Goal: Information Seeking & Learning: Check status

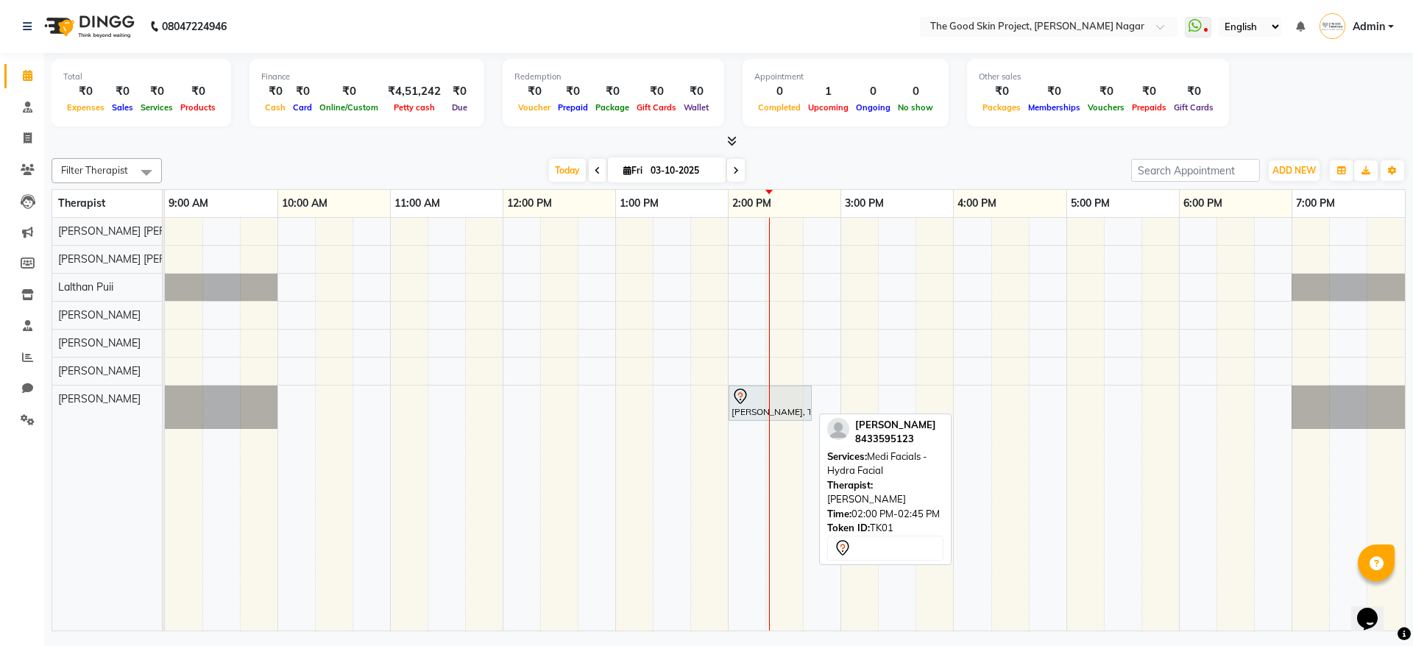
click at [755, 394] on div at bounding box center [769, 397] width 77 height 18
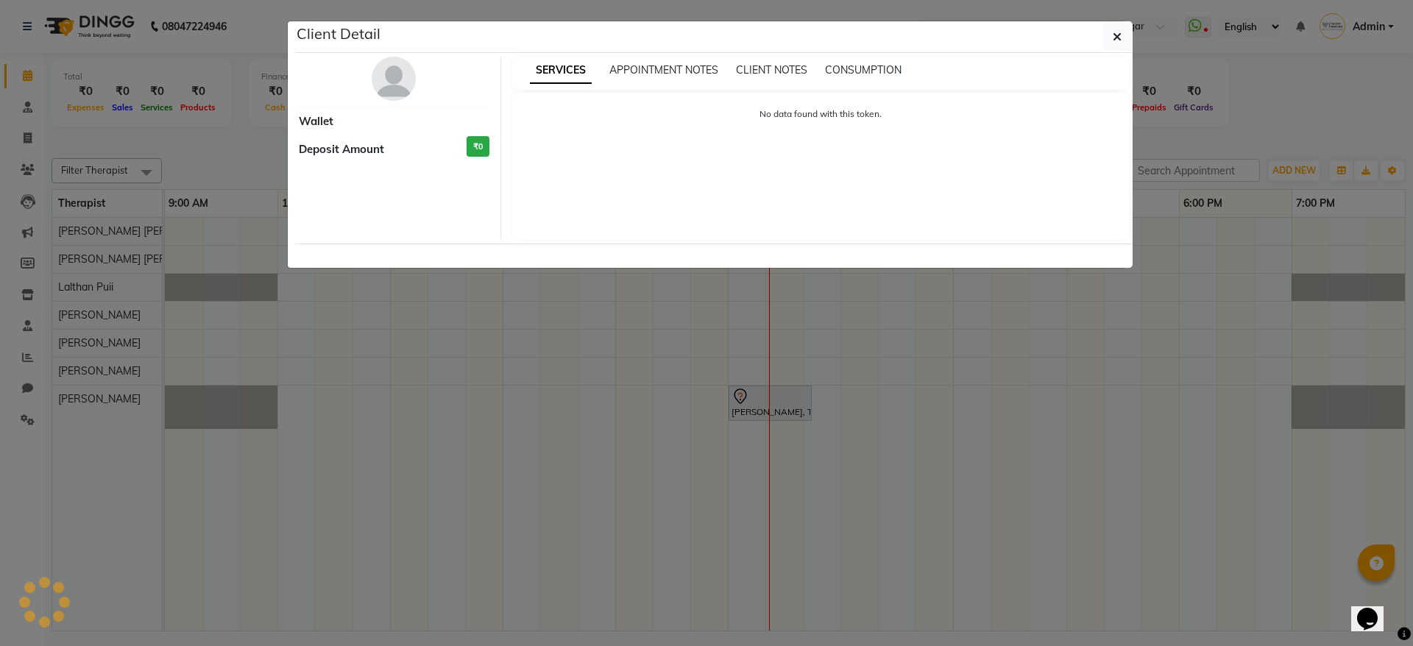
select select "6"
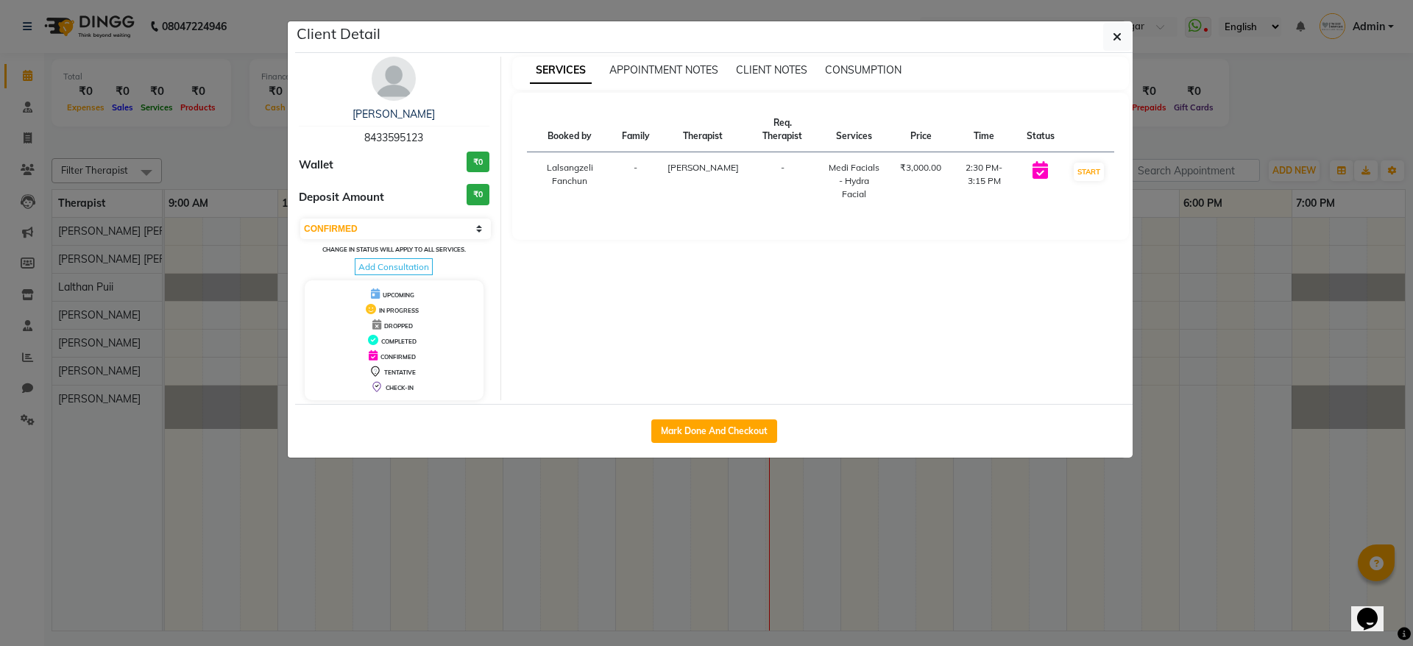
click at [408, 40] on div "Client Detail" at bounding box center [713, 37] width 837 height 32
click at [405, 115] on link "[PERSON_NAME]" at bounding box center [393, 113] width 82 height 13
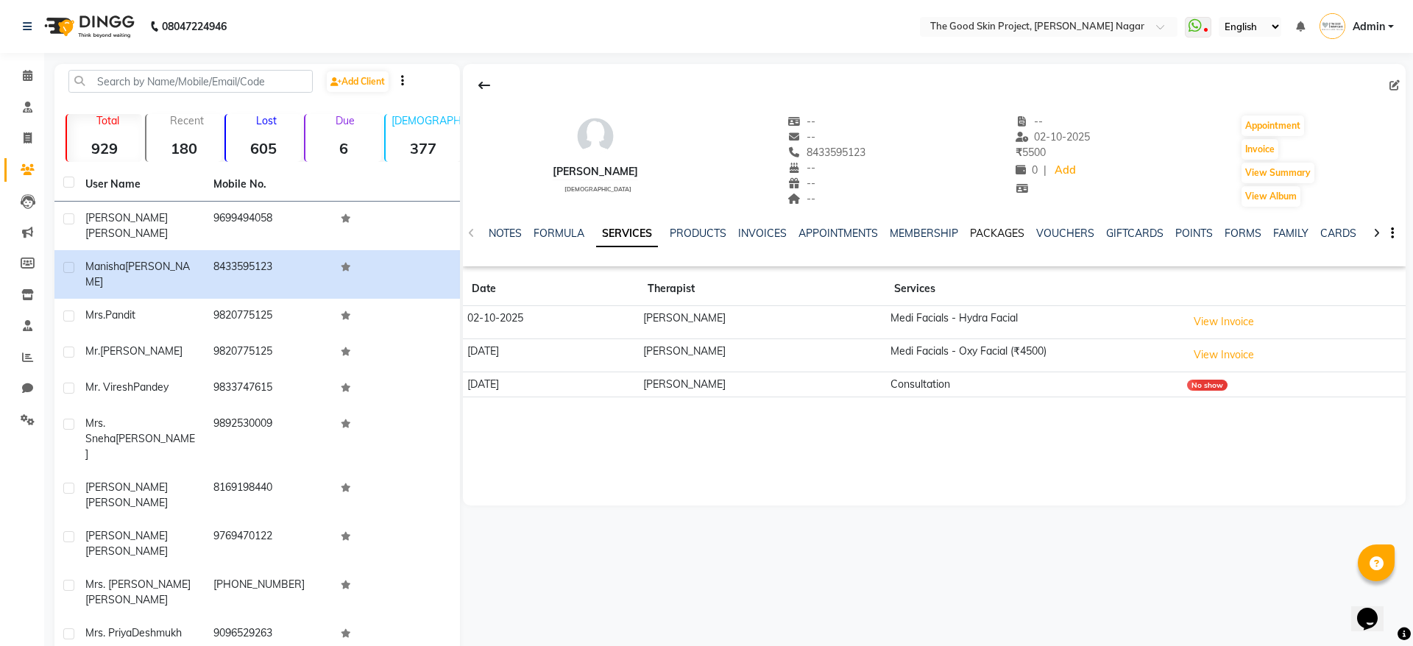
click at [1001, 229] on link "PACKAGES" at bounding box center [997, 233] width 54 height 13
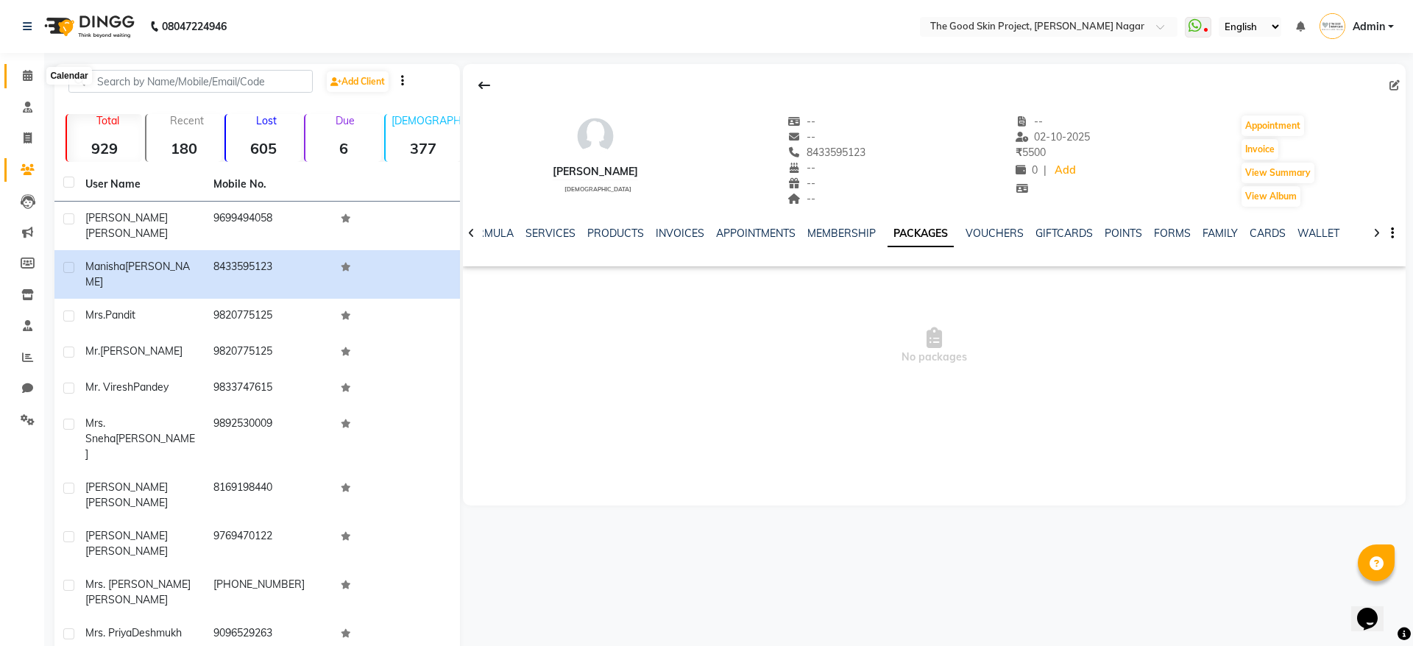
click at [32, 71] on icon at bounding box center [28, 75] width 10 height 11
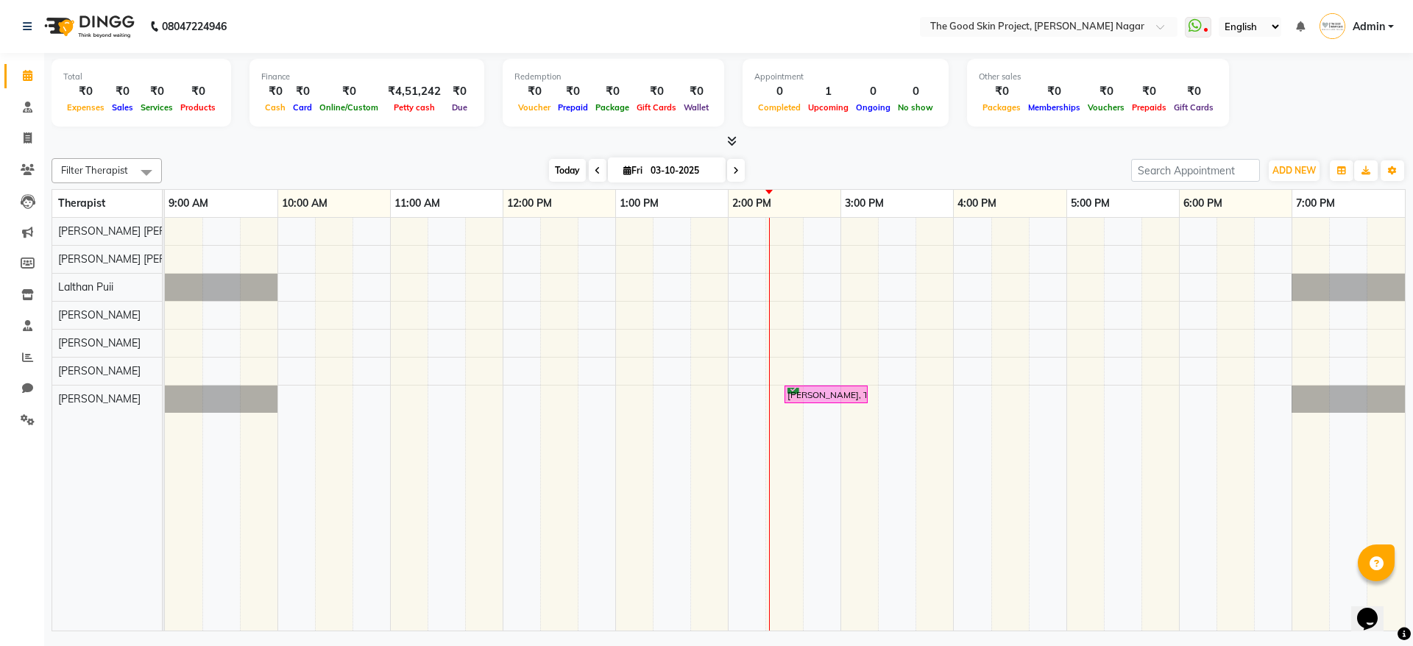
click at [561, 172] on span "Today" at bounding box center [567, 170] width 37 height 23
click at [1086, 134] on div at bounding box center [728, 141] width 1354 height 15
click at [1192, 104] on span "Gift Cards" at bounding box center [1193, 107] width 47 height 10
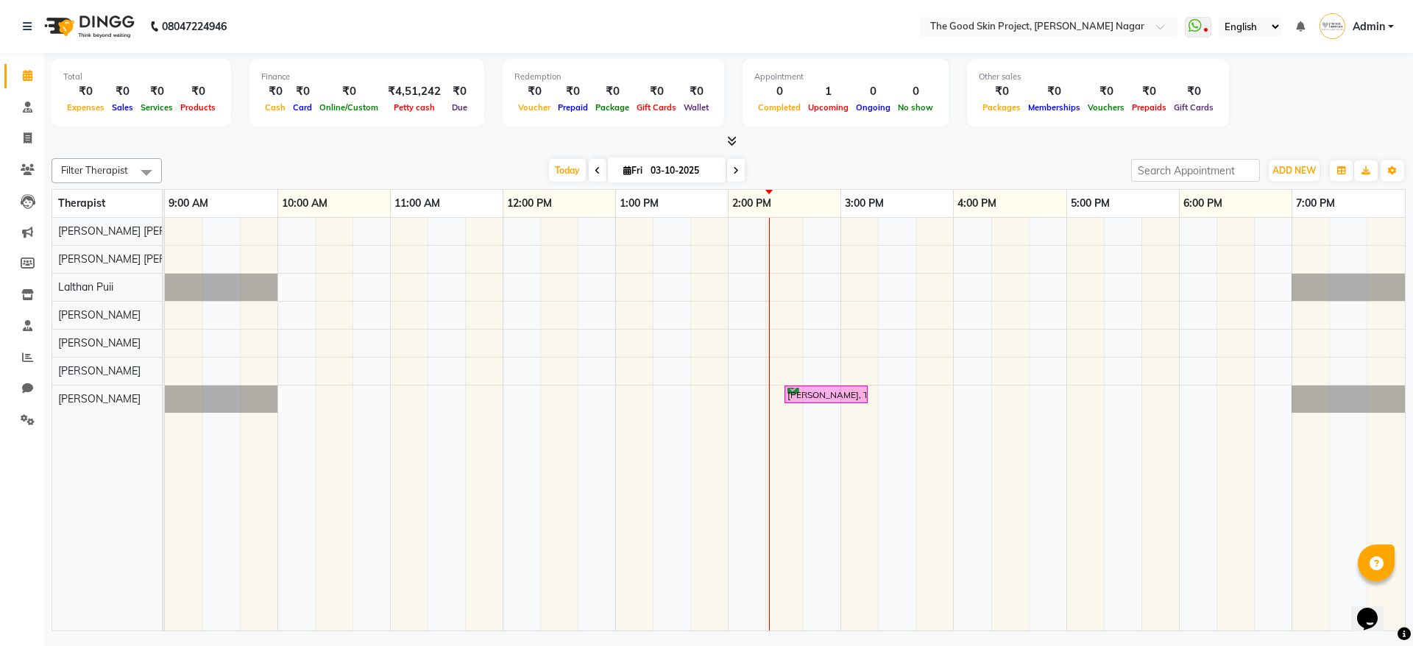
click at [1192, 104] on span "Gift Cards" at bounding box center [1193, 107] width 47 height 10
click at [1189, 105] on span "Gift Cards" at bounding box center [1193, 107] width 47 height 10
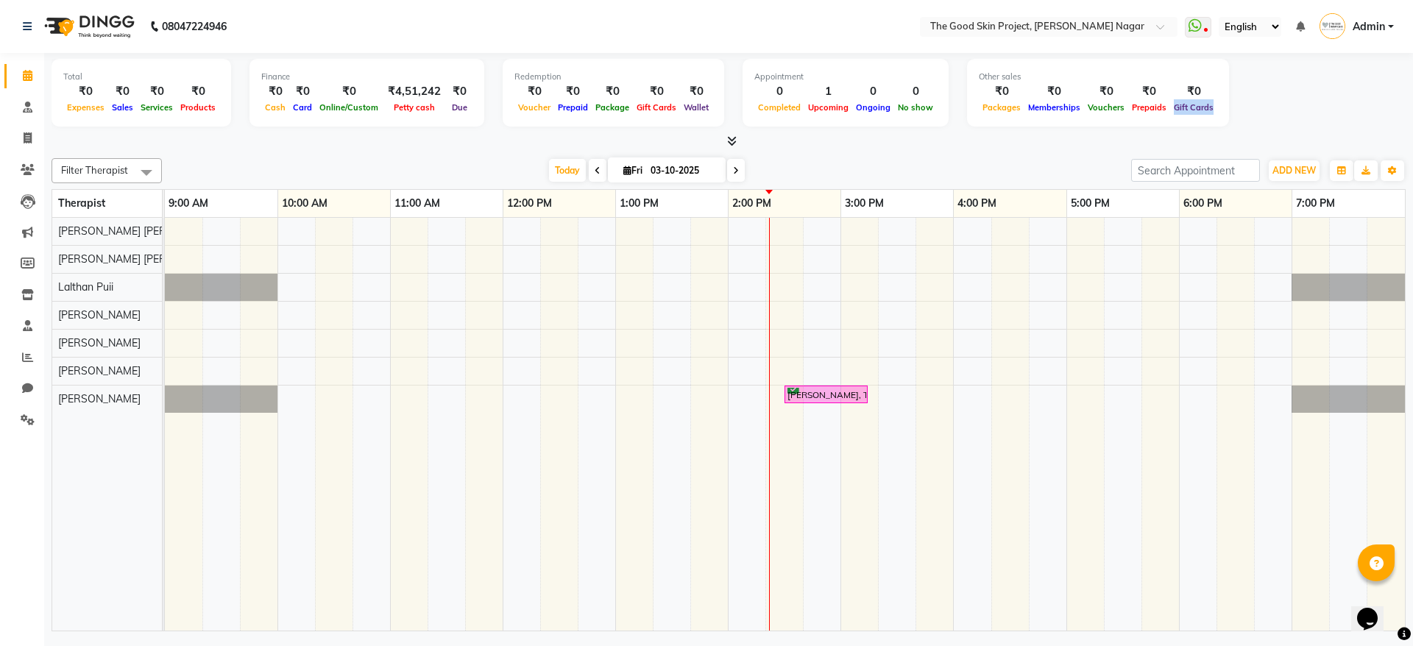
click at [1189, 105] on span "Gift Cards" at bounding box center [1193, 107] width 47 height 10
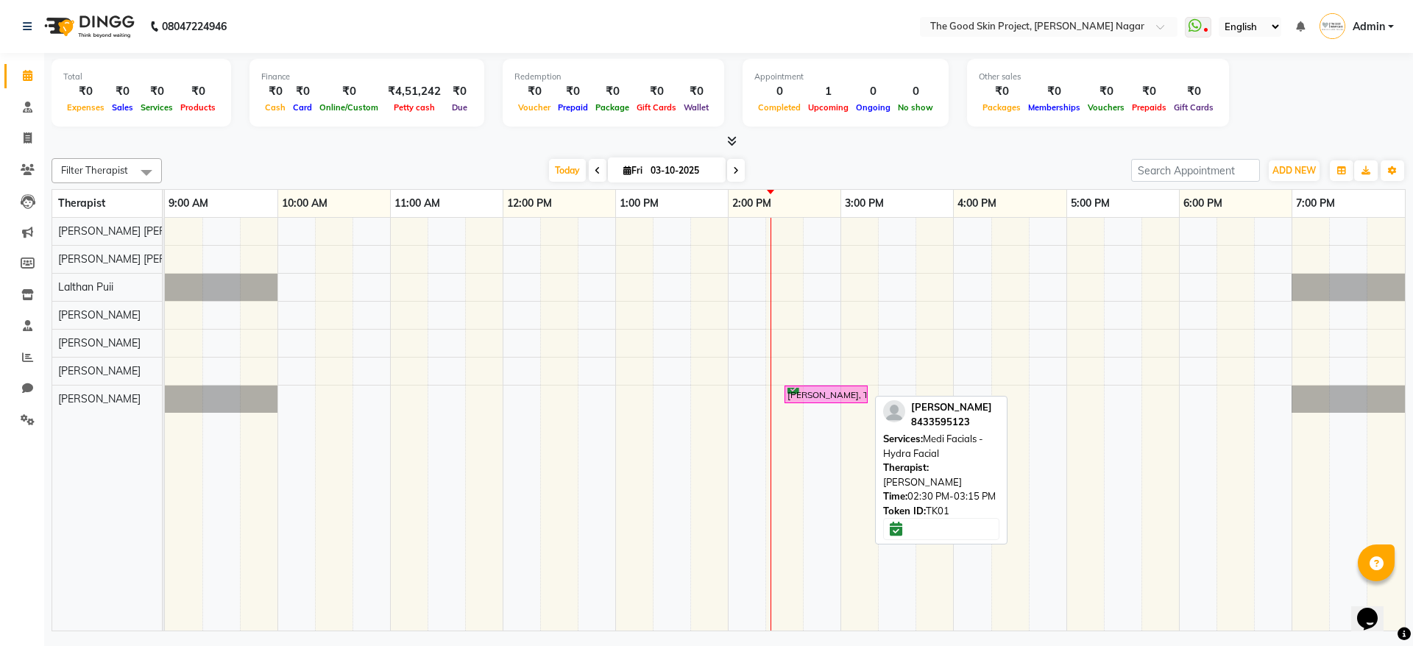
click at [800, 395] on div "[PERSON_NAME], TK01, 02:30 PM-03:15 PM, Medi Facials - Hydra Facial" at bounding box center [826, 395] width 80 height 14
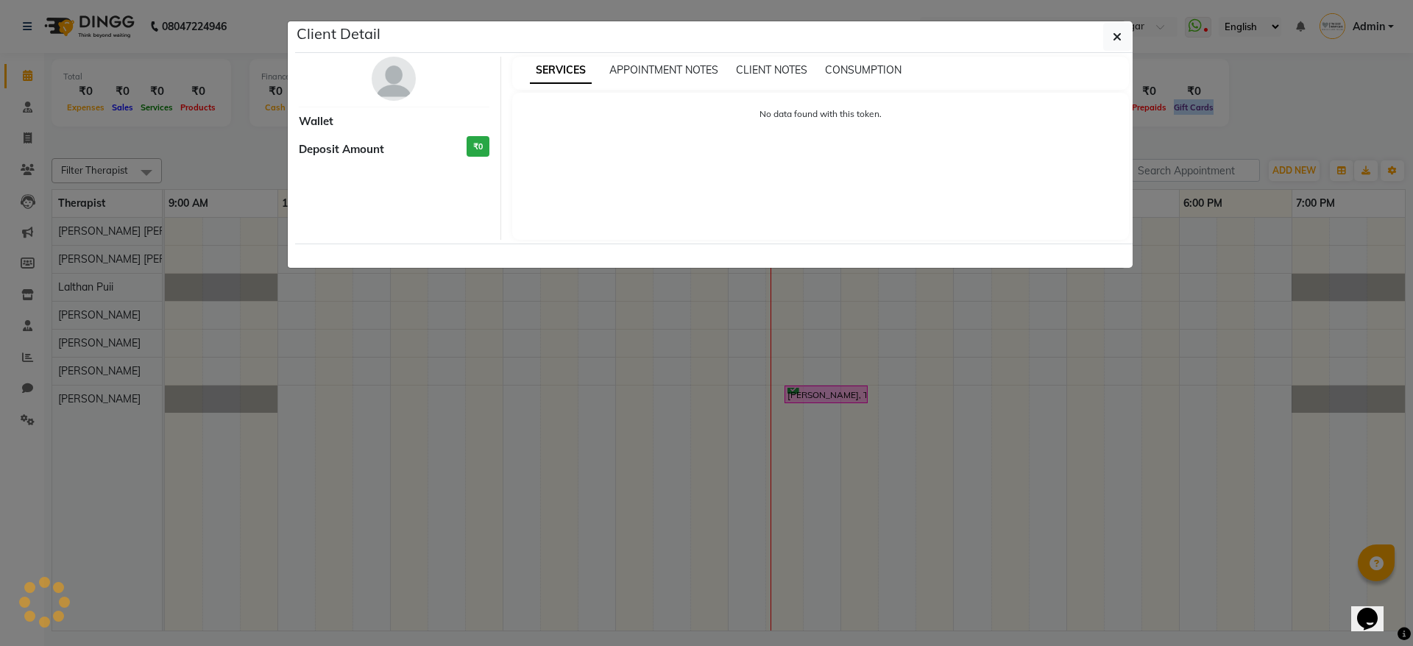
select select "6"
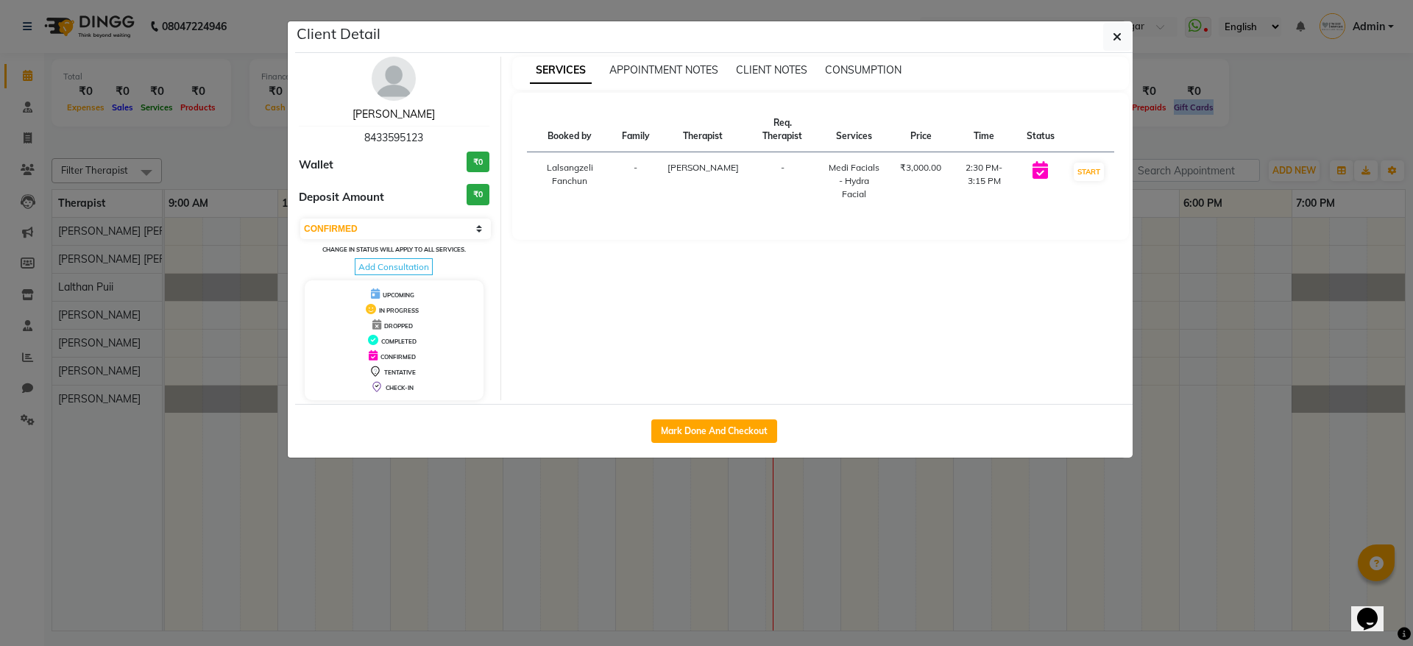
click at [385, 113] on link "[PERSON_NAME]" at bounding box center [393, 113] width 82 height 13
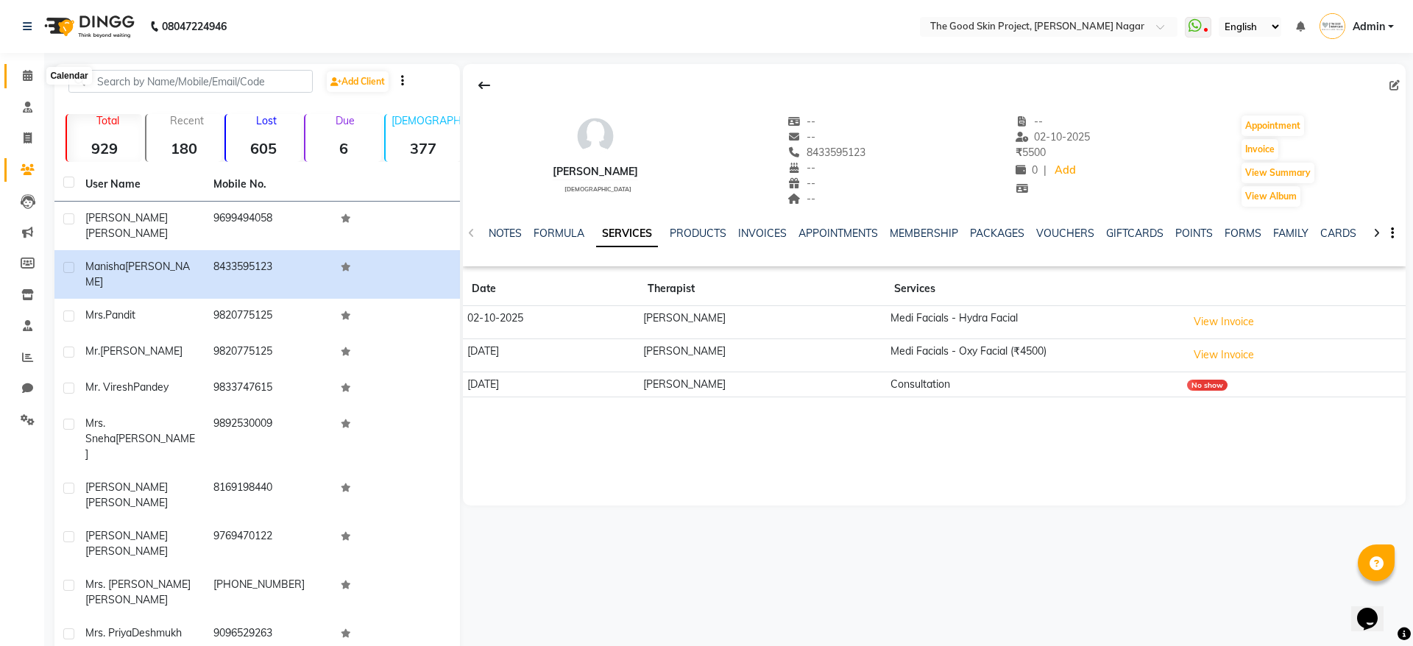
click at [32, 79] on icon at bounding box center [28, 75] width 10 height 11
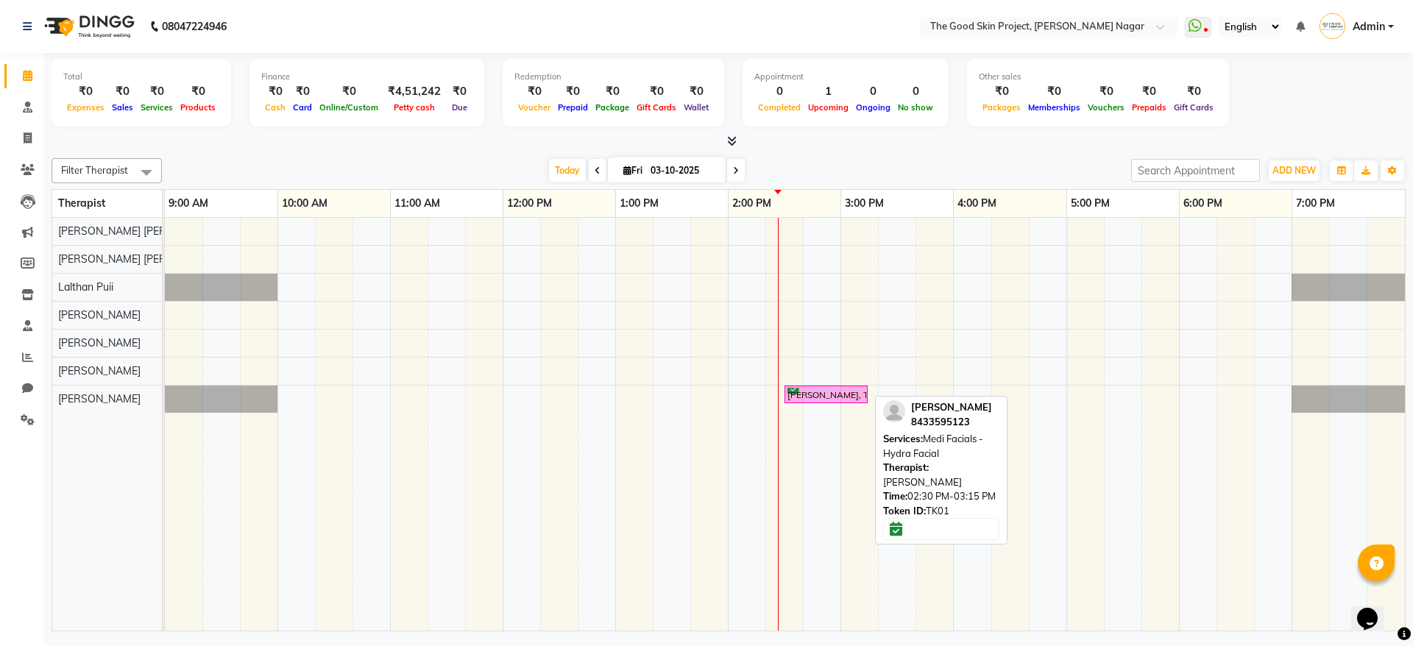
click at [850, 397] on div "[PERSON_NAME], TK01, 02:30 PM-03:15 PM, Medi Facials - Hydra Facial" at bounding box center [826, 395] width 80 height 14
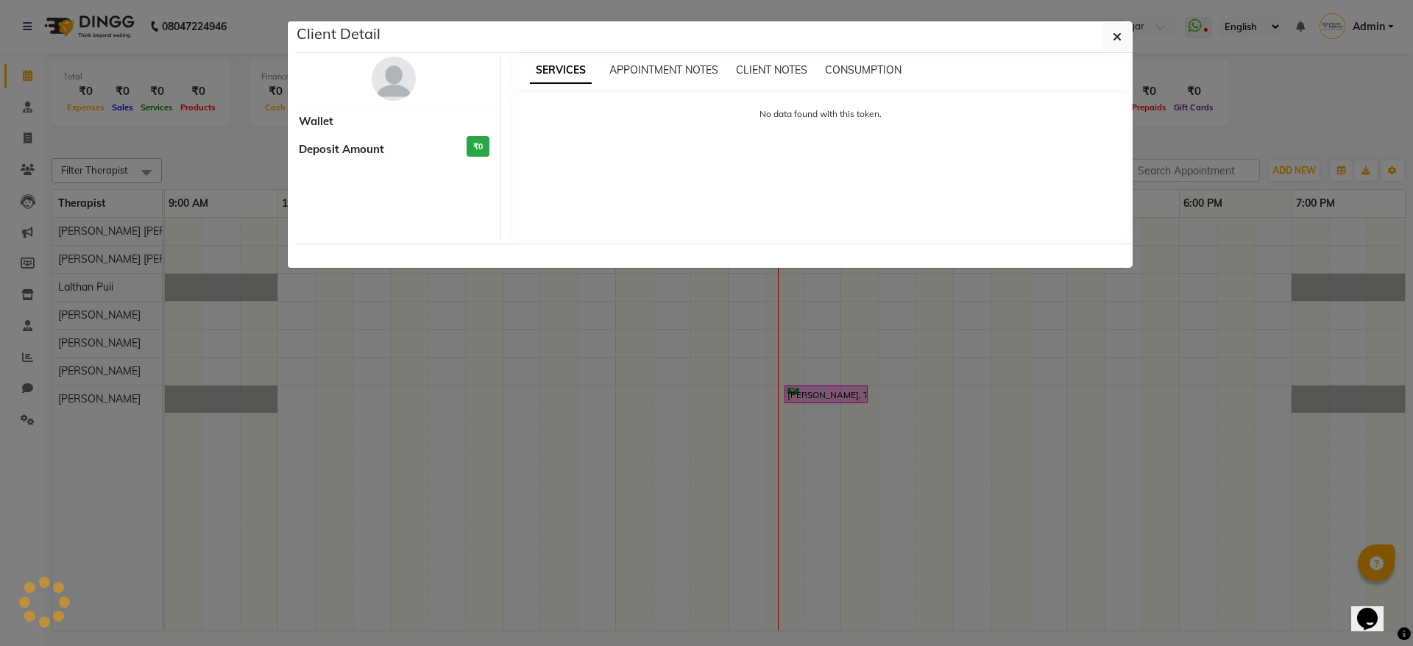
select select "6"
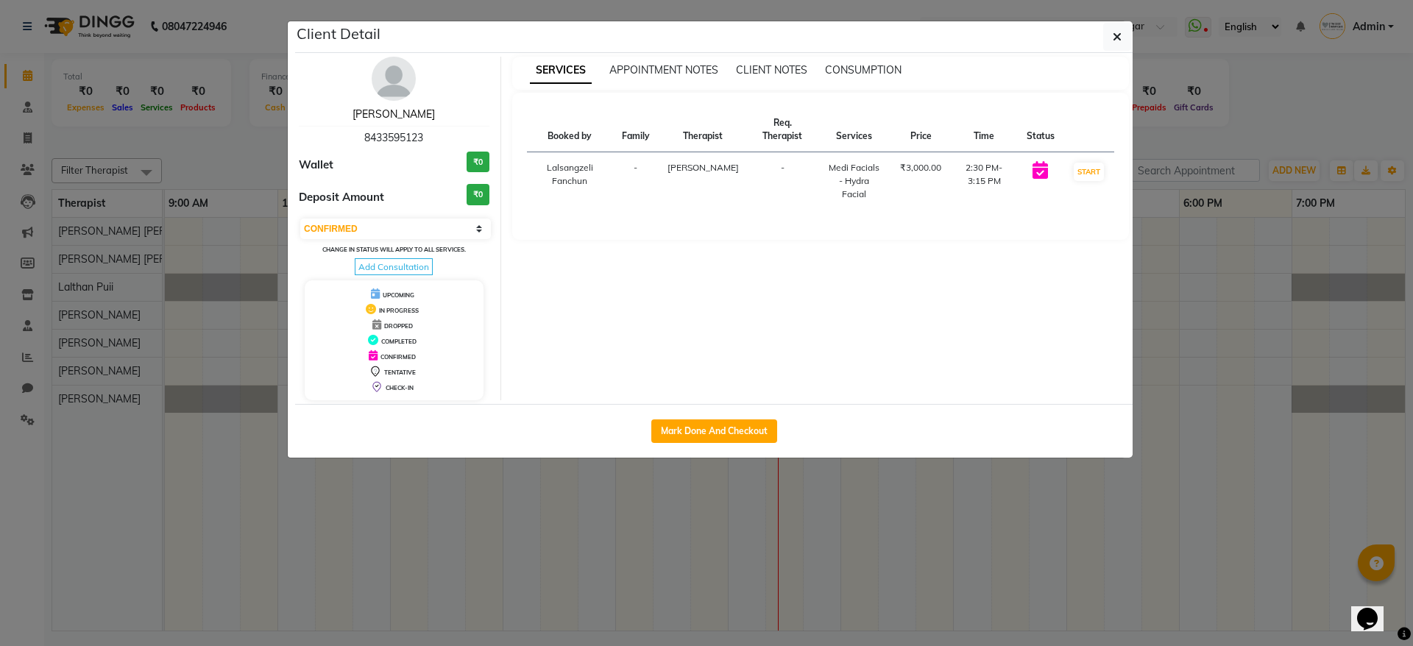
click at [413, 107] on link "[PERSON_NAME]" at bounding box center [393, 113] width 82 height 13
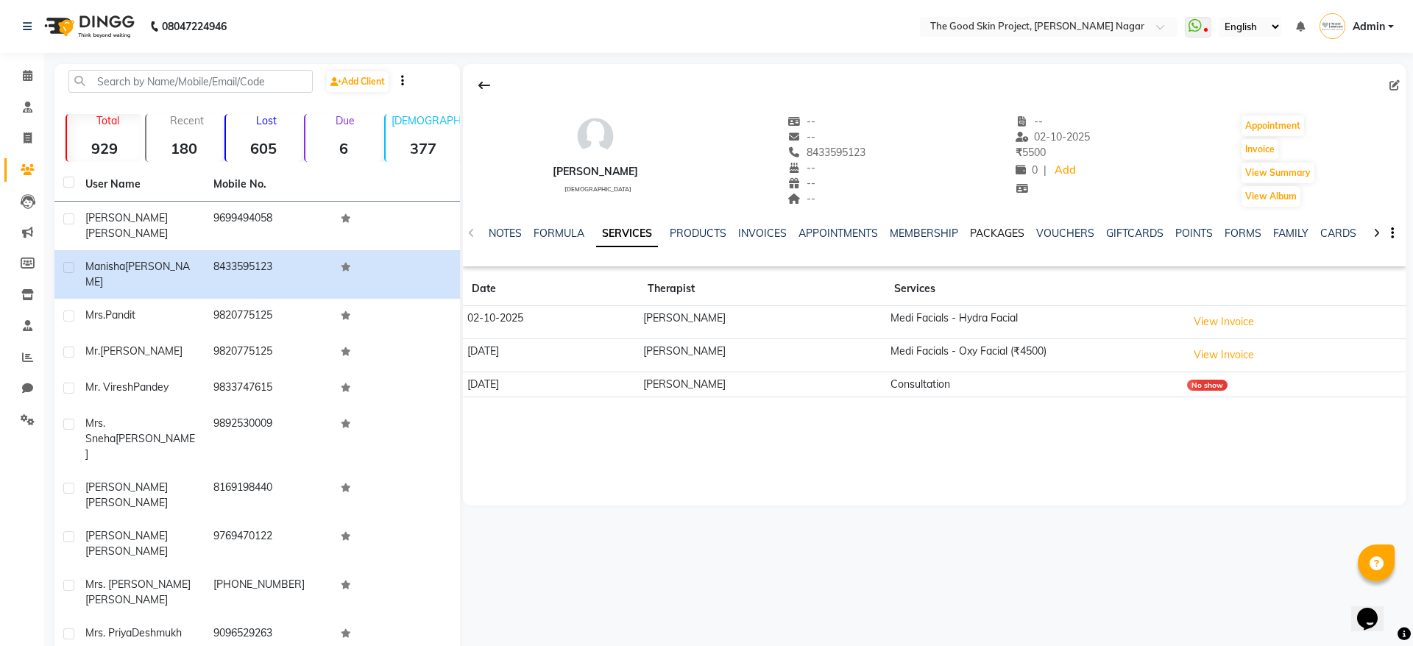
click at [984, 227] on link "PACKAGES" at bounding box center [997, 233] width 54 height 13
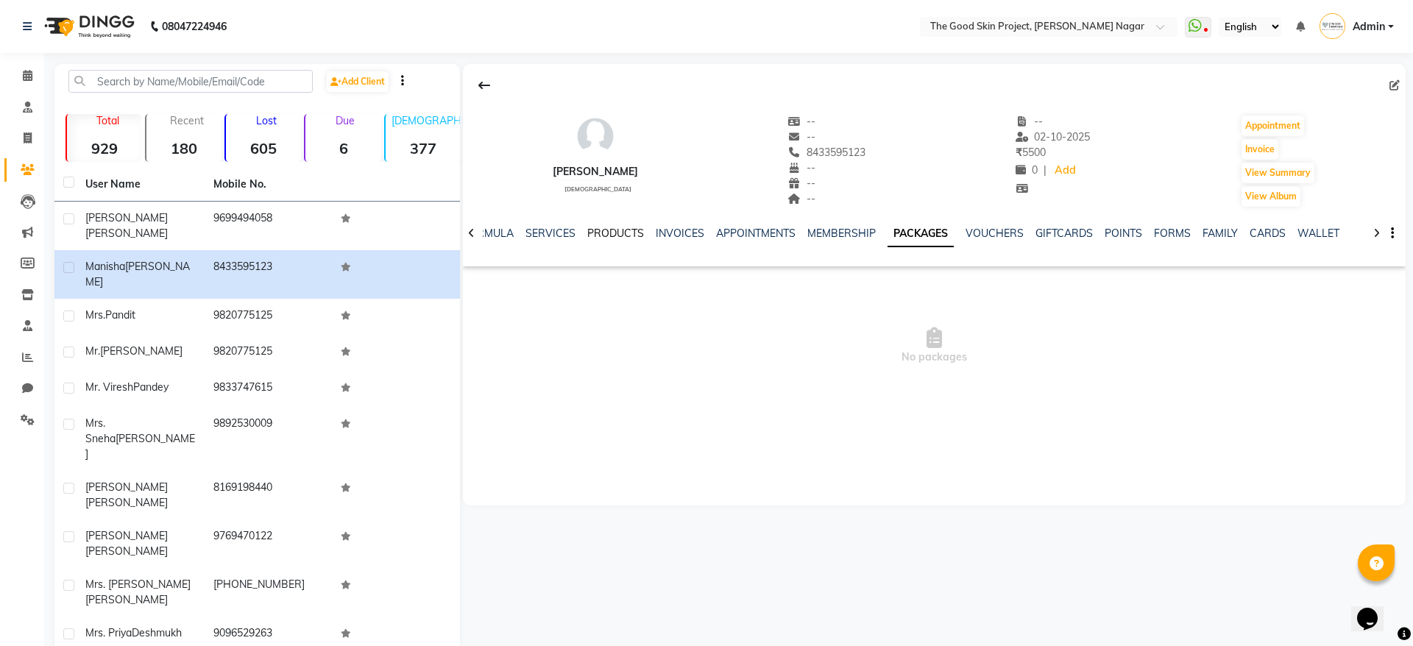
click at [621, 230] on link "PRODUCTS" at bounding box center [615, 233] width 57 height 13
click at [621, 230] on ul "NOTES FORMULA SERVICES PRODUCTS INVOICES APPOINTMENTS MEMBERSHIP PACKAGES VOUCH…" at bounding box center [932, 233] width 934 height 15
click at [606, 230] on link "SERVICES" at bounding box center [597, 233] width 50 height 13
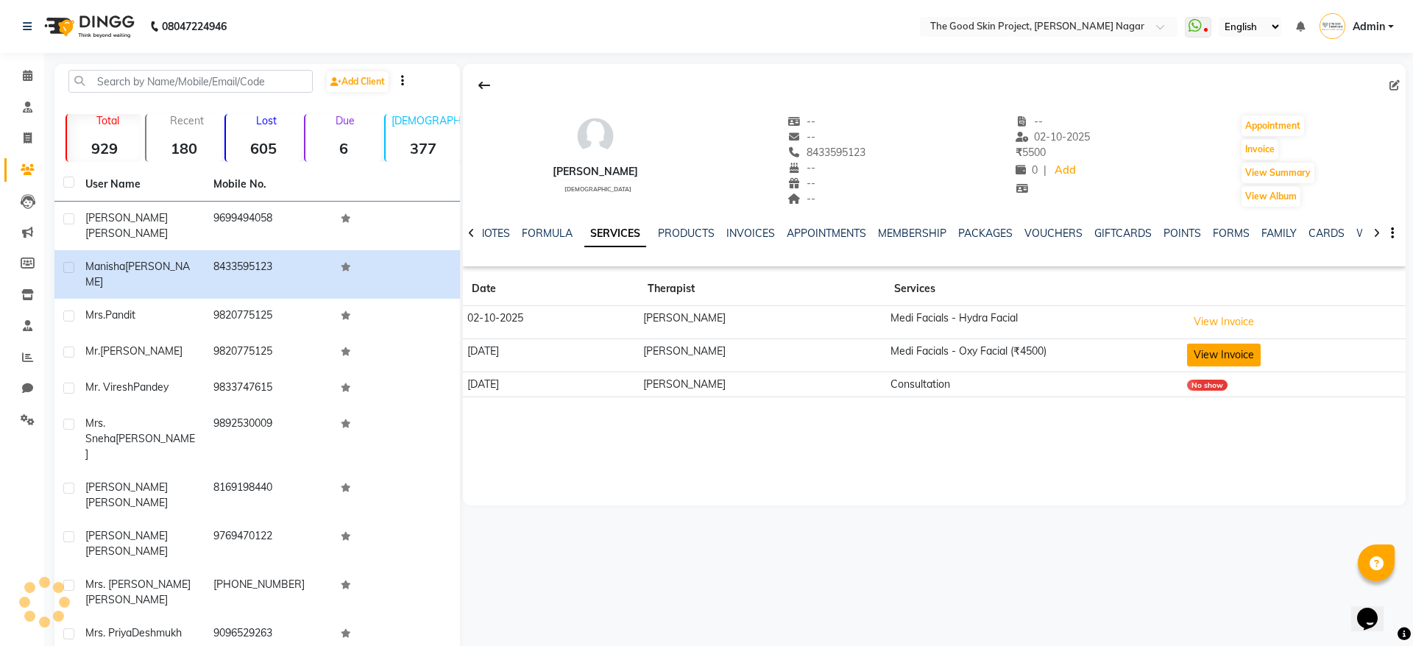
click at [1226, 345] on button "View Invoice" at bounding box center [1224, 355] width 74 height 23
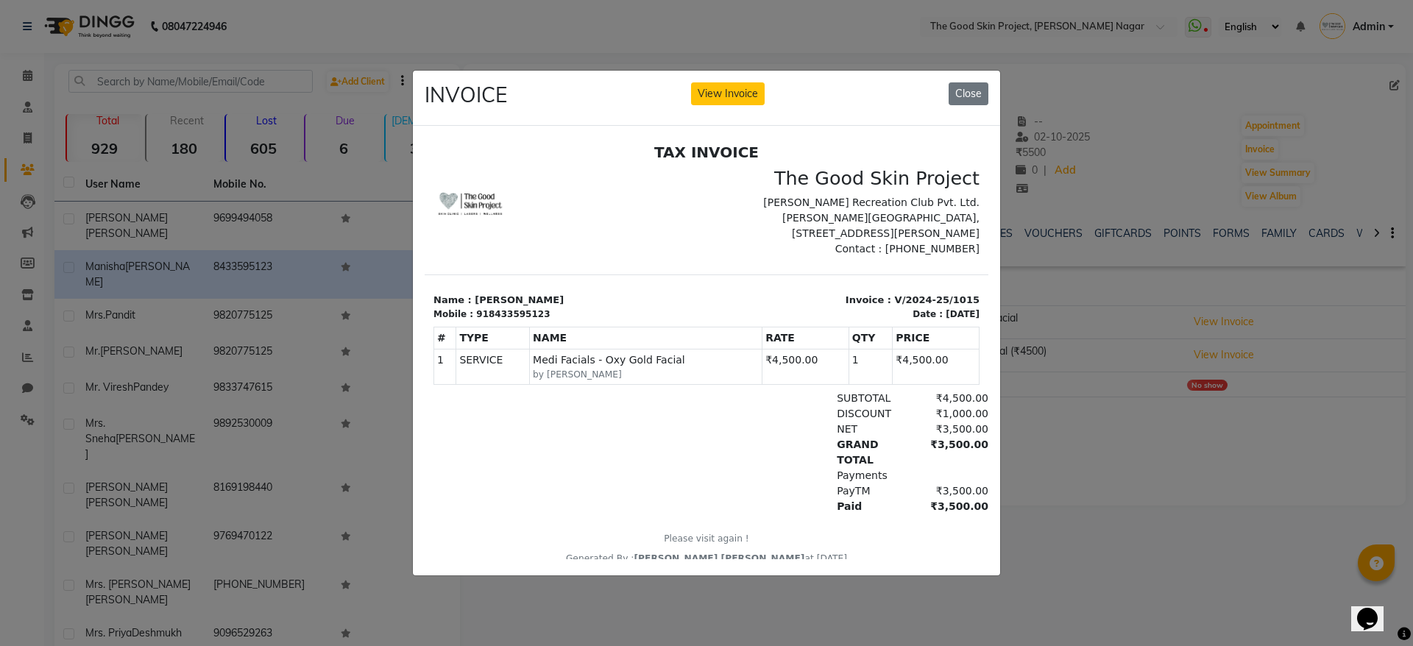
click at [682, 367] on small "by [PERSON_NAME]" at bounding box center [646, 373] width 226 height 13
click at [660, 363] on span "Medi Facials - Oxy Gold Facial" at bounding box center [646, 359] width 226 height 15
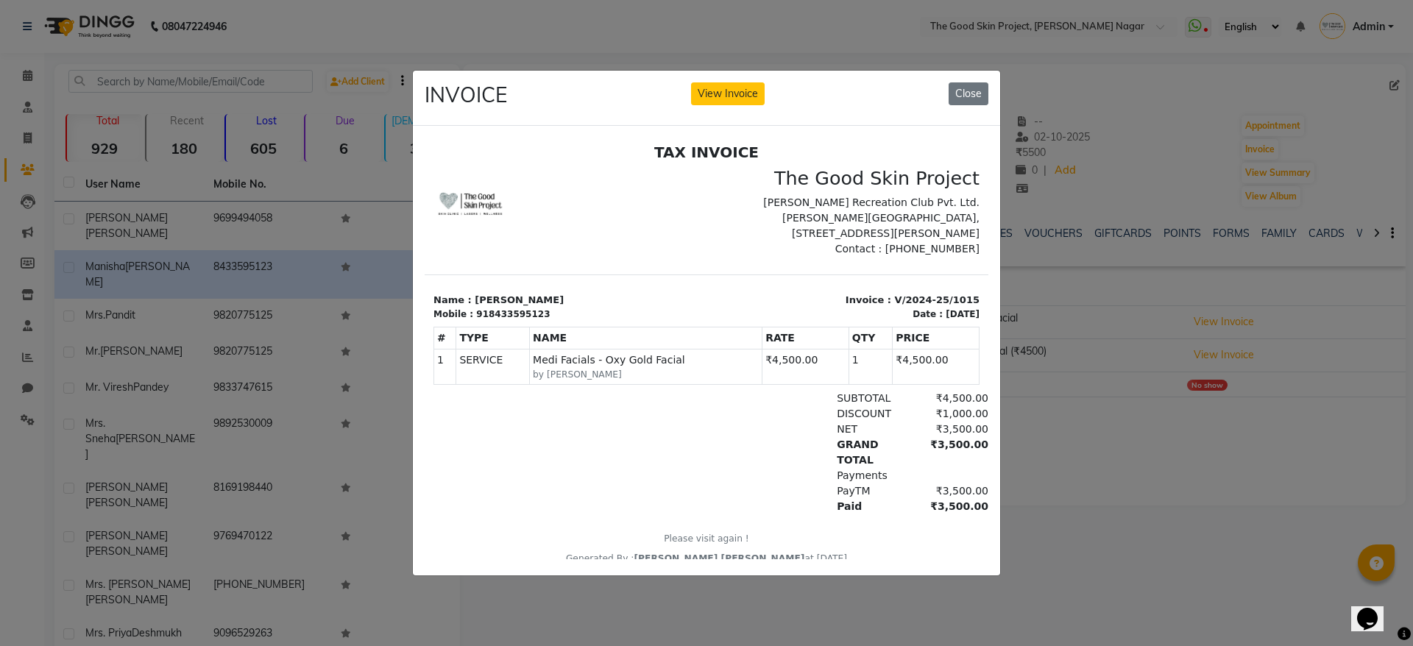
click at [662, 400] on div "SUBTOTAL ₹4,500.00" at bounding box center [797, 397] width 382 height 15
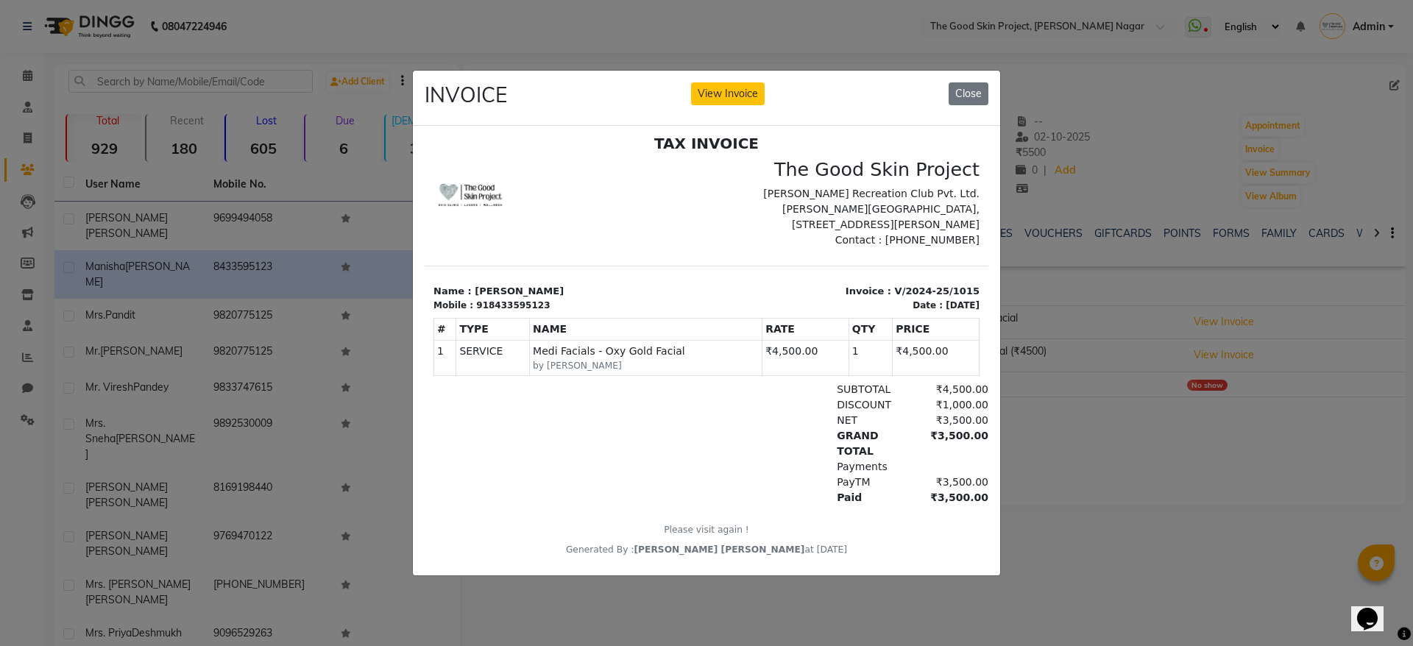
scroll to position [12, 0]
click at [935, 492] on div "₹3,500.00" at bounding box center [948, 493] width 80 height 15
click at [868, 467] on div "Payments" at bounding box center [868, 462] width 80 height 15
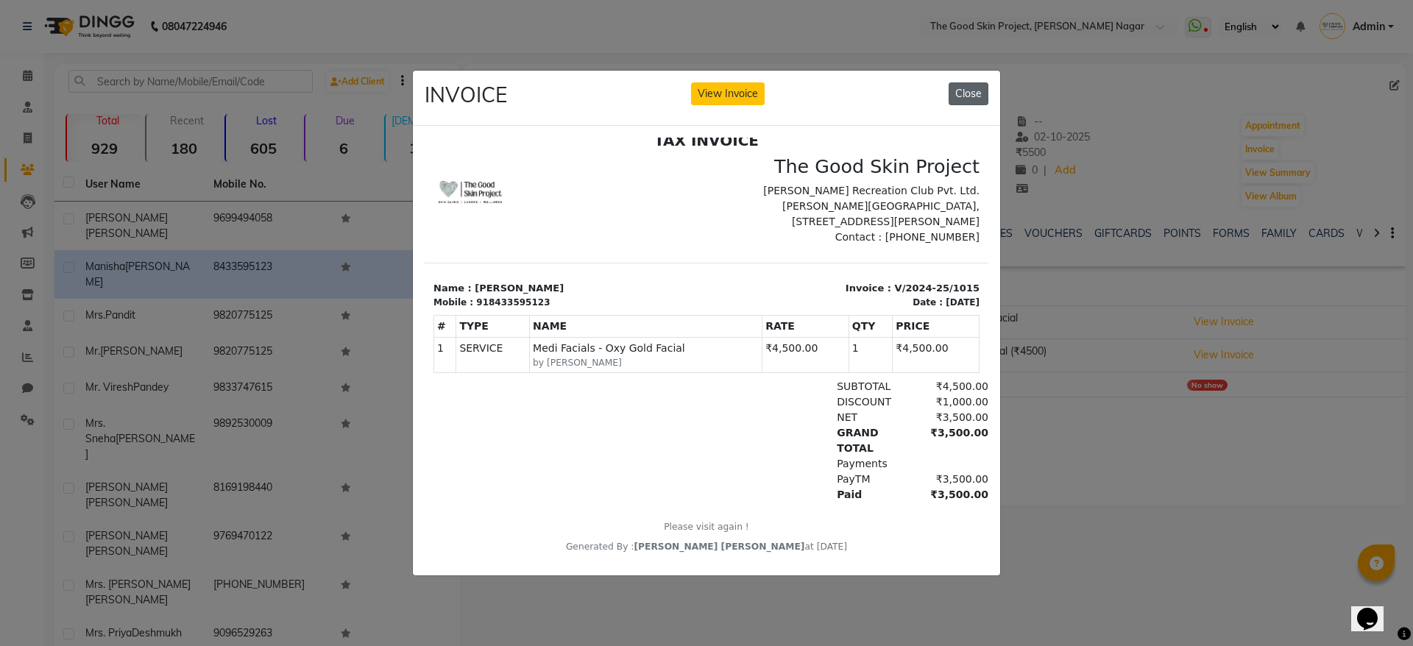
click at [968, 96] on button "Close" at bounding box center [968, 93] width 40 height 23
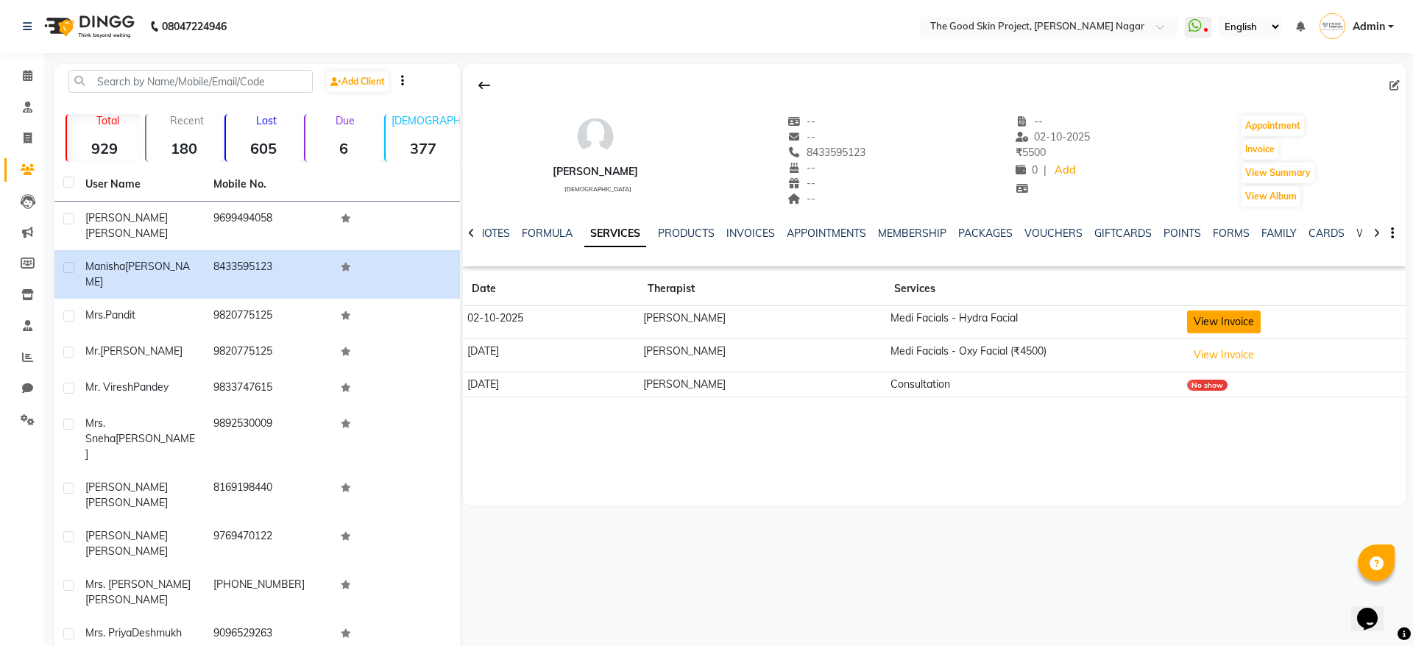
click at [1216, 326] on button "View Invoice" at bounding box center [1224, 321] width 74 height 23
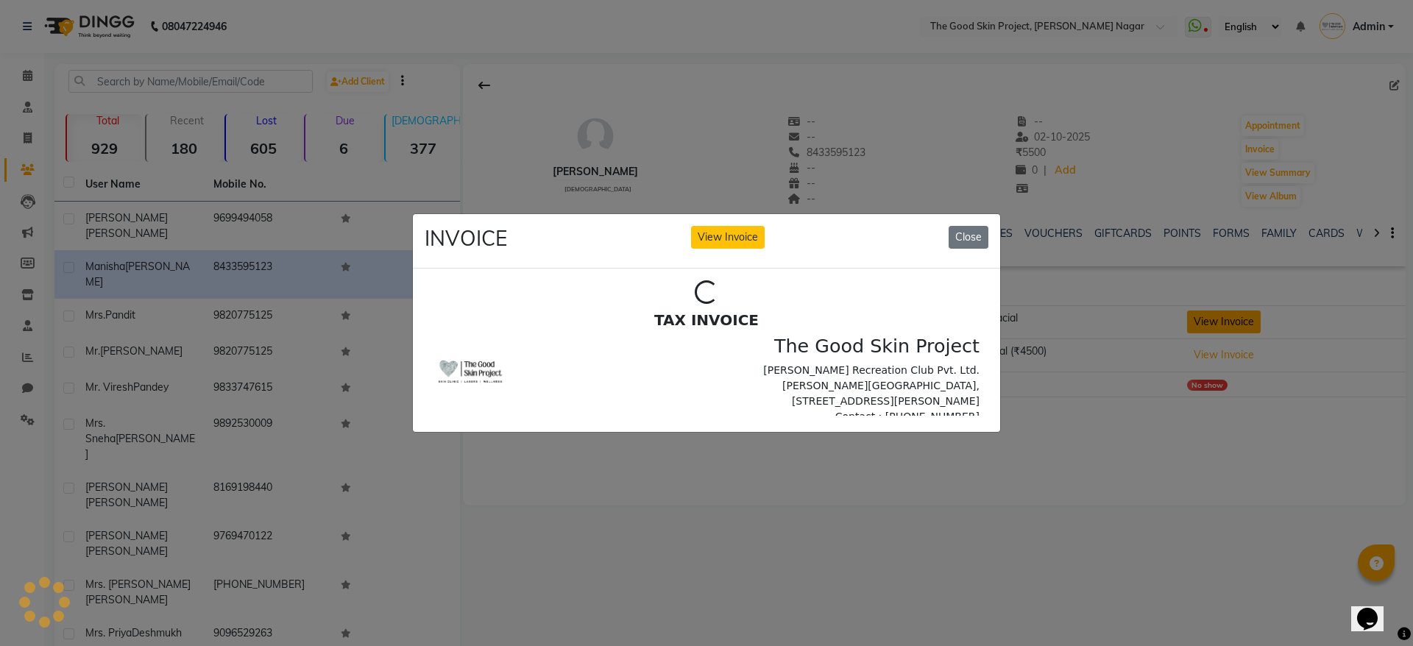
scroll to position [0, 0]
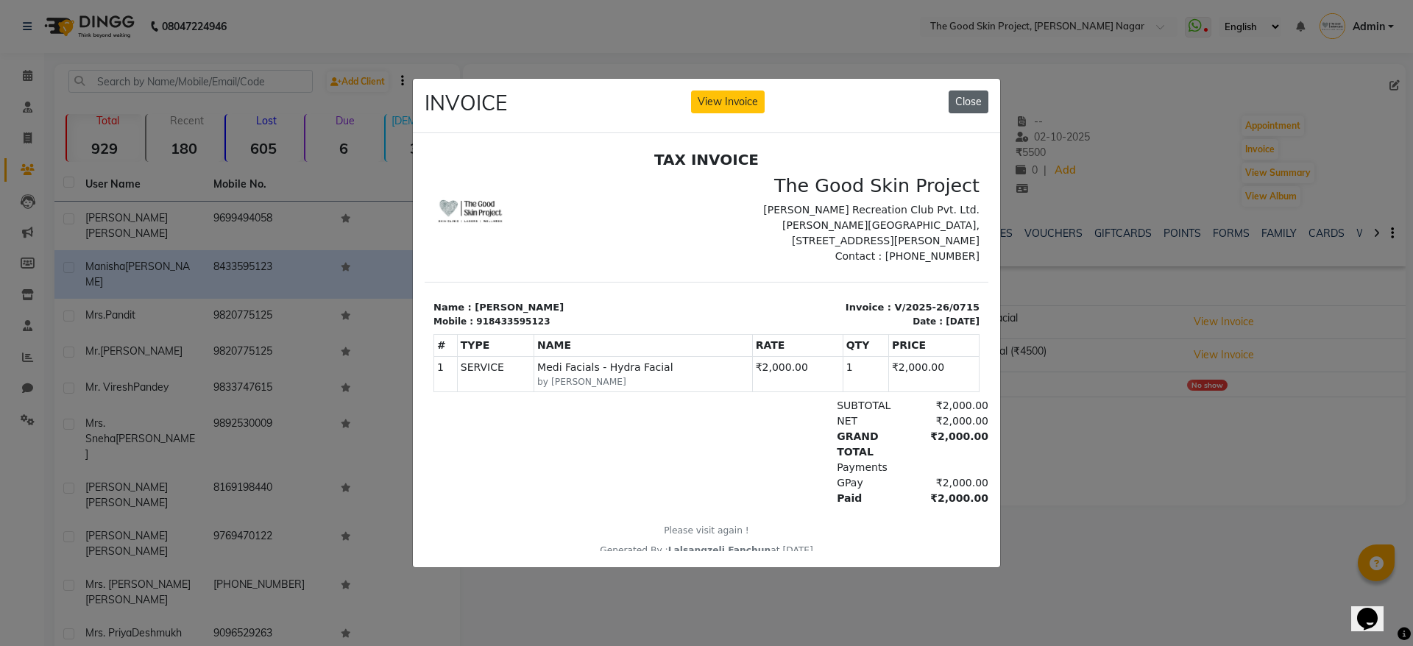
click at [962, 93] on button "Close" at bounding box center [968, 101] width 40 height 23
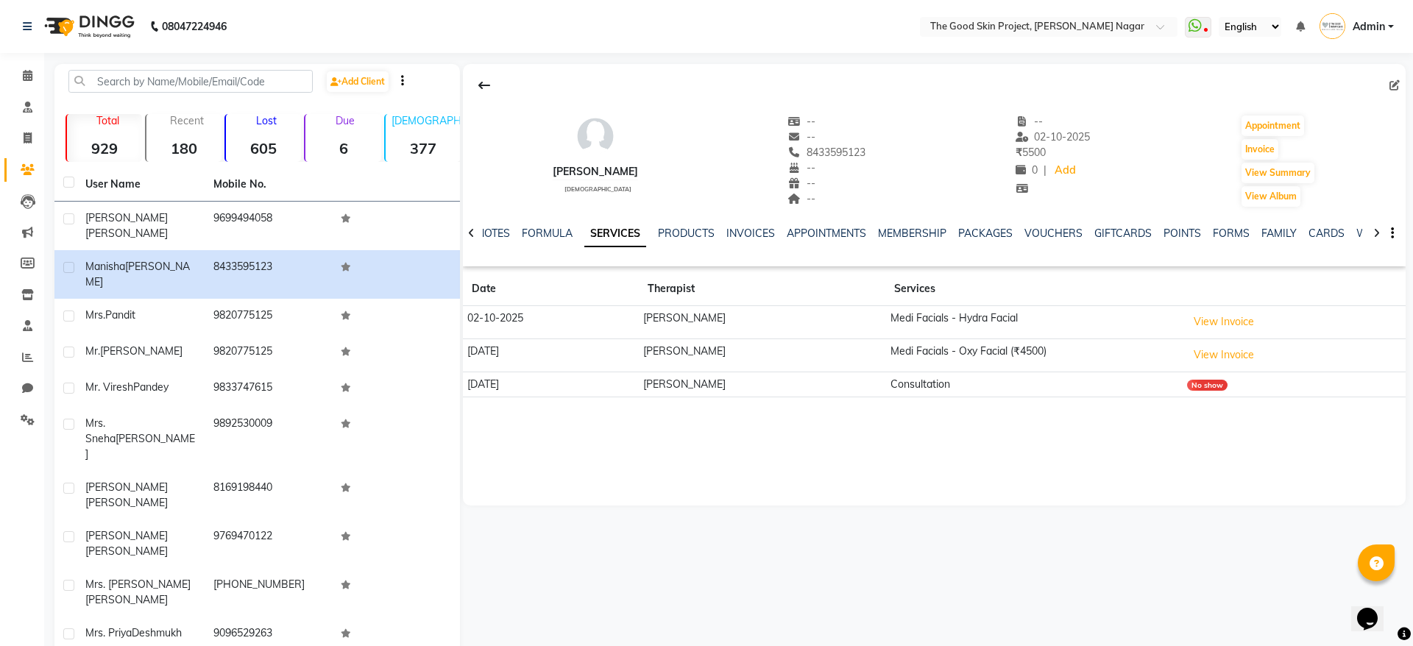
click at [856, 358] on td "[PERSON_NAME]" at bounding box center [762, 354] width 247 height 33
click at [1211, 355] on button "View Invoice" at bounding box center [1224, 355] width 74 height 23
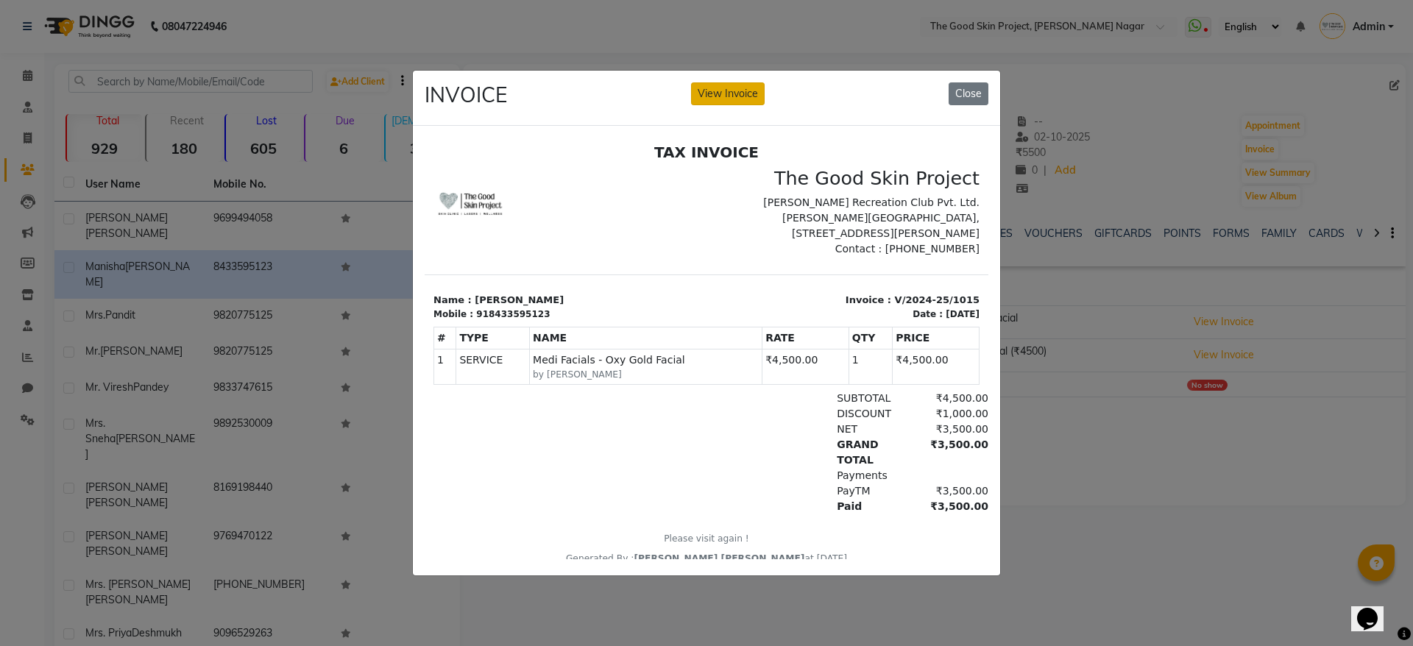
click at [748, 90] on button "View Invoice" at bounding box center [728, 93] width 74 height 23
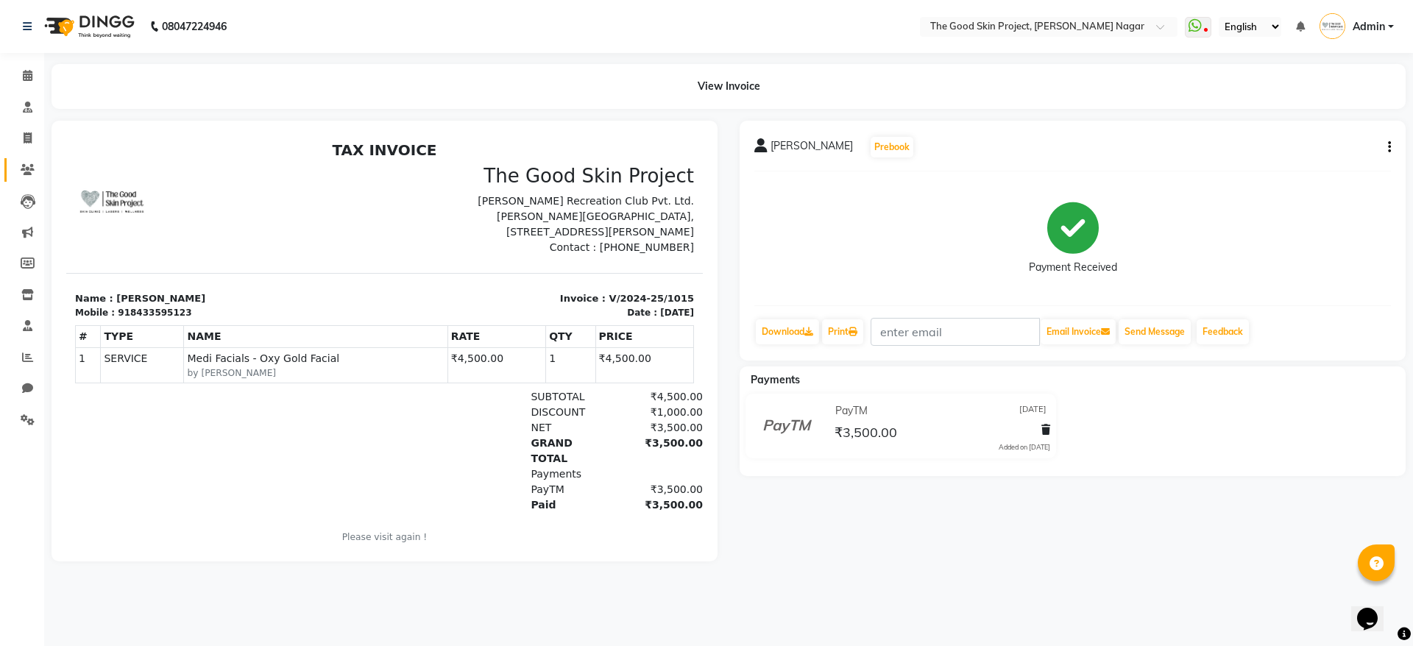
click at [28, 160] on li "Clients" at bounding box center [22, 170] width 44 height 32
click at [28, 160] on link "Clients" at bounding box center [21, 170] width 35 height 24
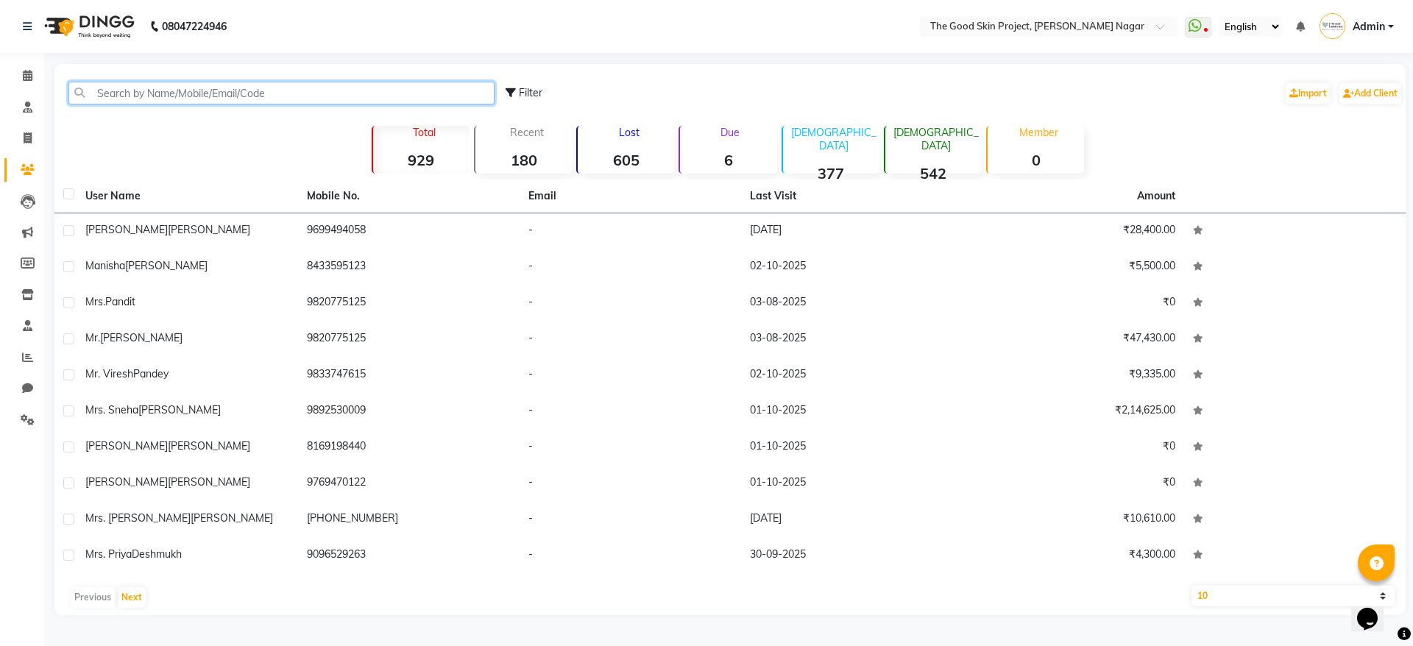
click at [166, 82] on input "text" at bounding box center [281, 93] width 426 height 23
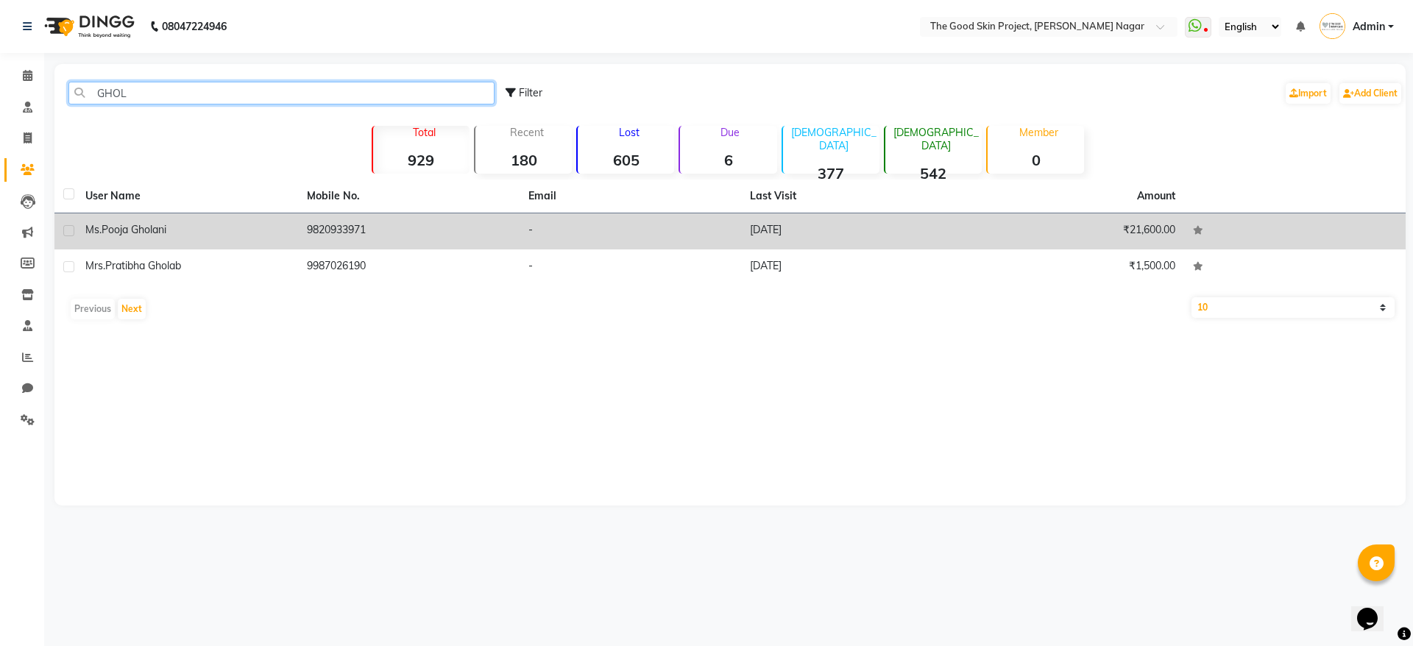
type input "GHOL"
click at [163, 213] on td "Ms. Pooja Gholani" at bounding box center [187, 231] width 221 height 36
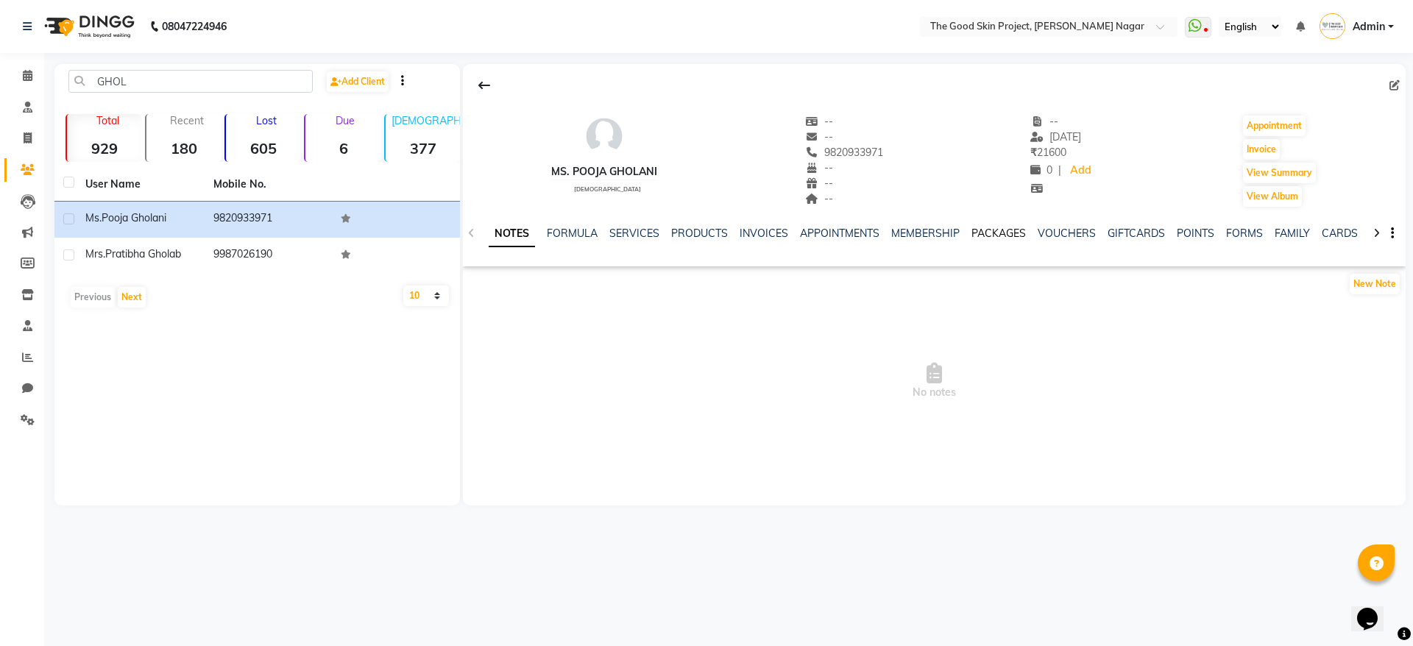
click at [995, 234] on link "PACKAGES" at bounding box center [998, 233] width 54 height 13
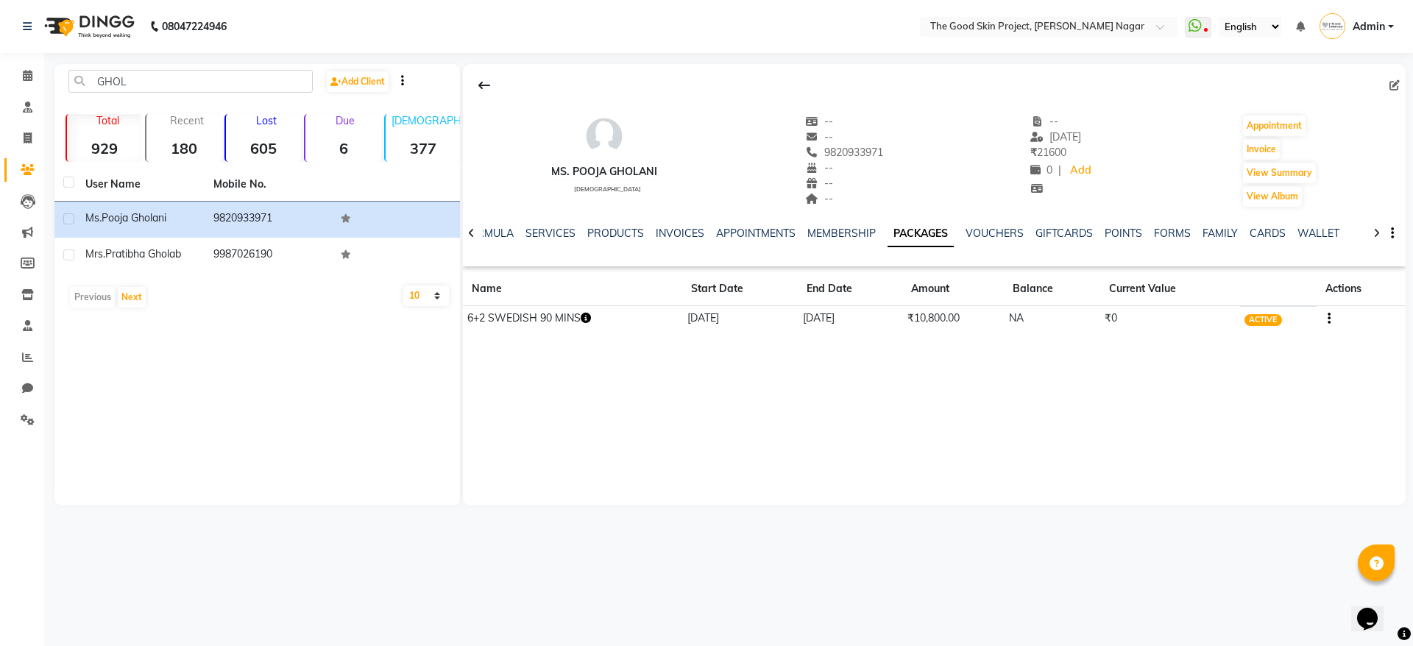
click at [584, 316] on icon "button" at bounding box center [585, 318] width 10 height 10
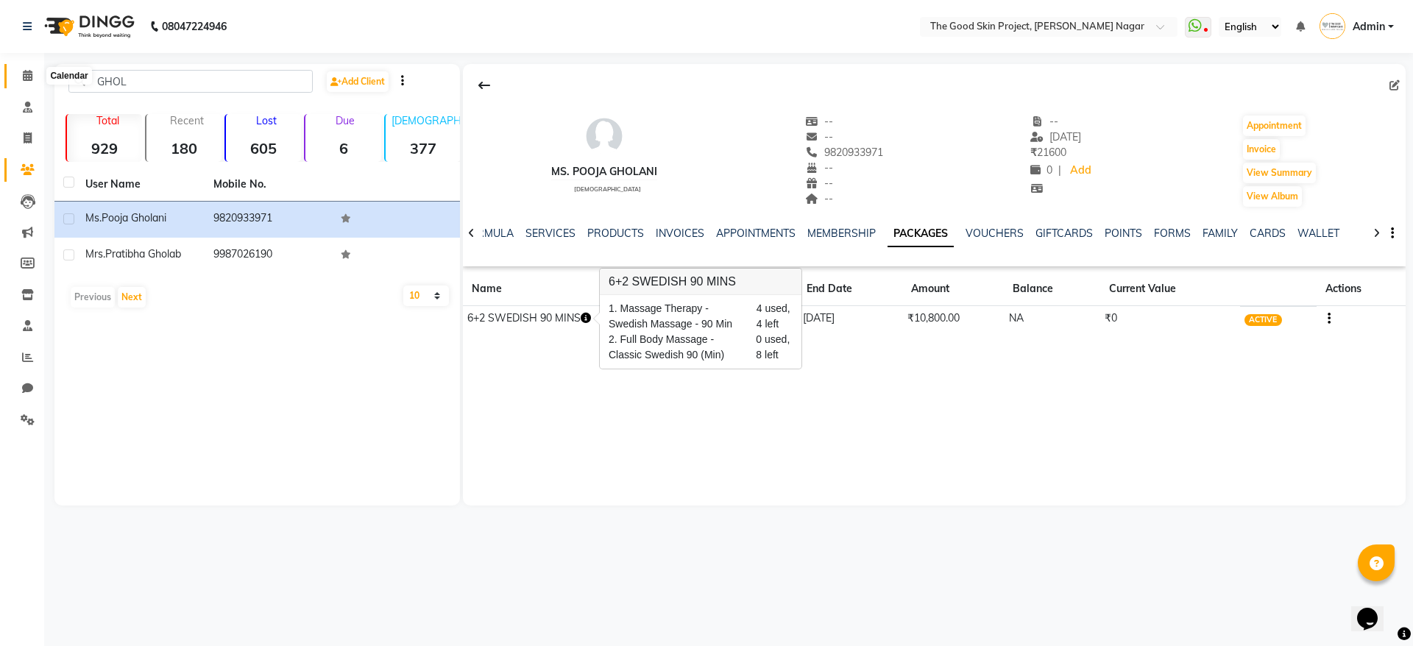
click at [33, 77] on span at bounding box center [28, 76] width 26 height 17
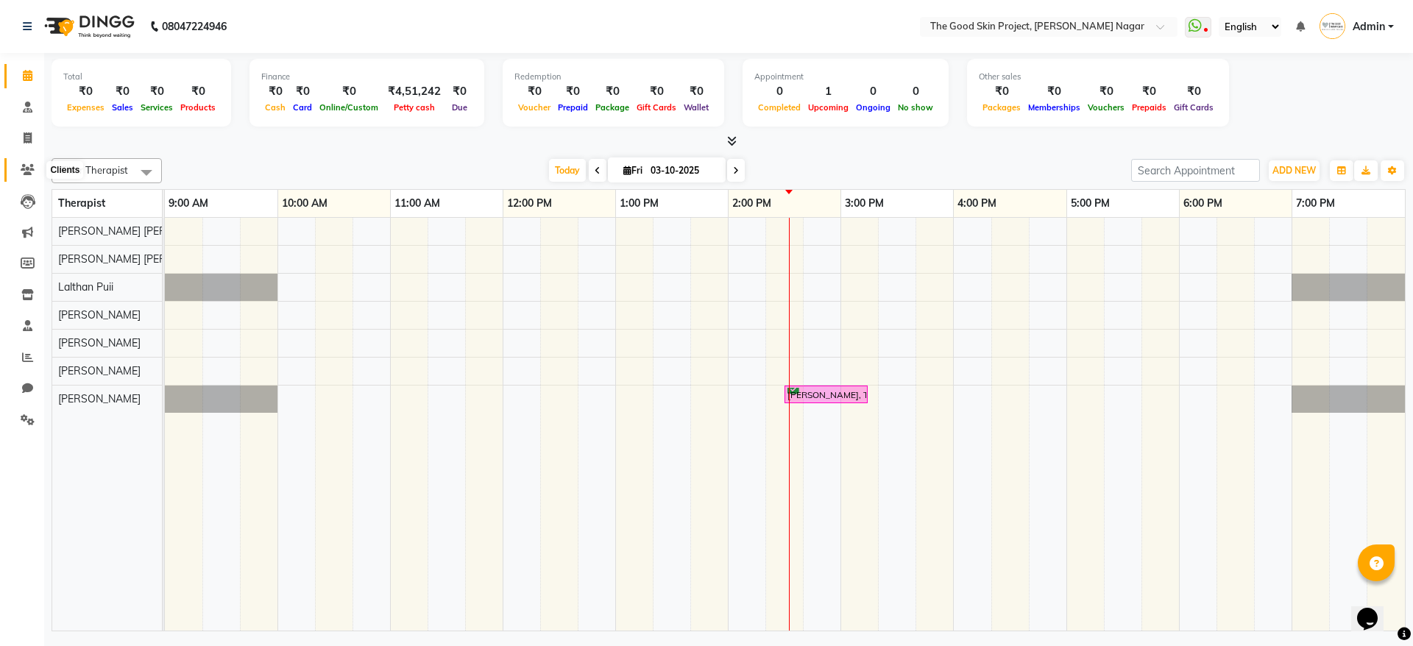
click at [26, 177] on span at bounding box center [28, 170] width 26 height 17
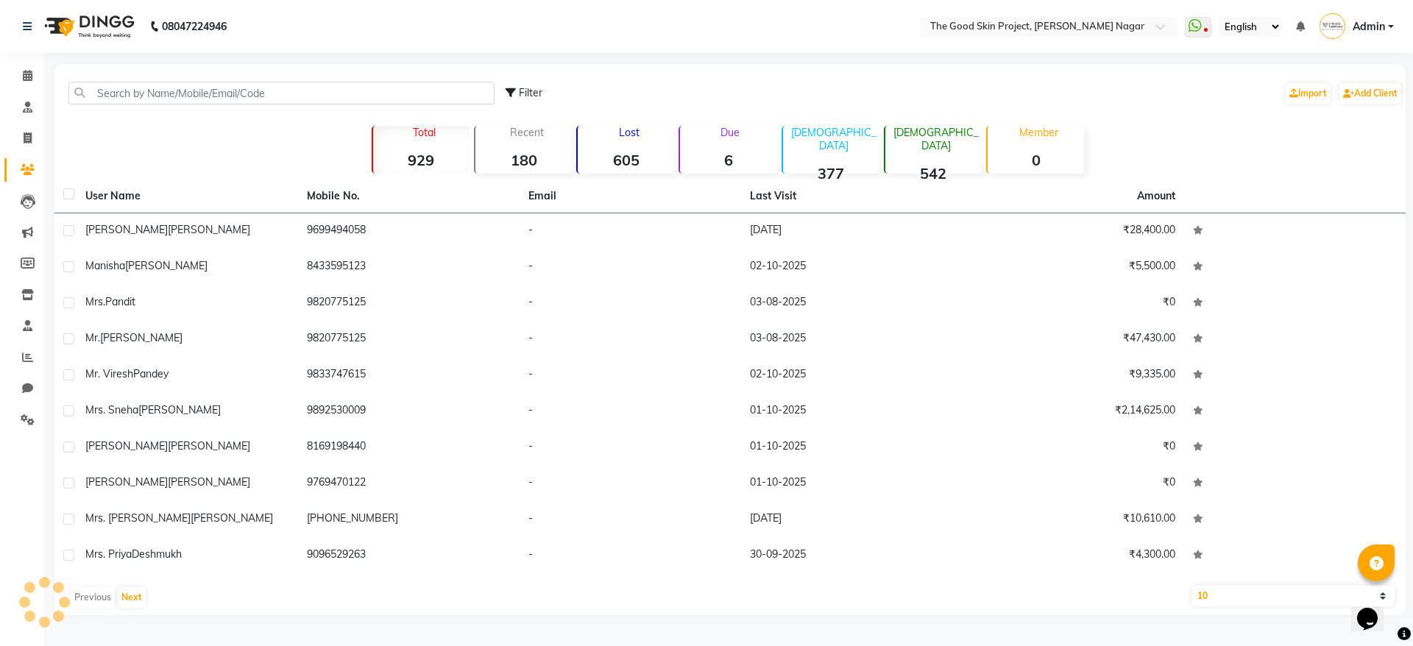
click at [184, 80] on div "Filter Import Add Client" at bounding box center [729, 93] width 1345 height 46
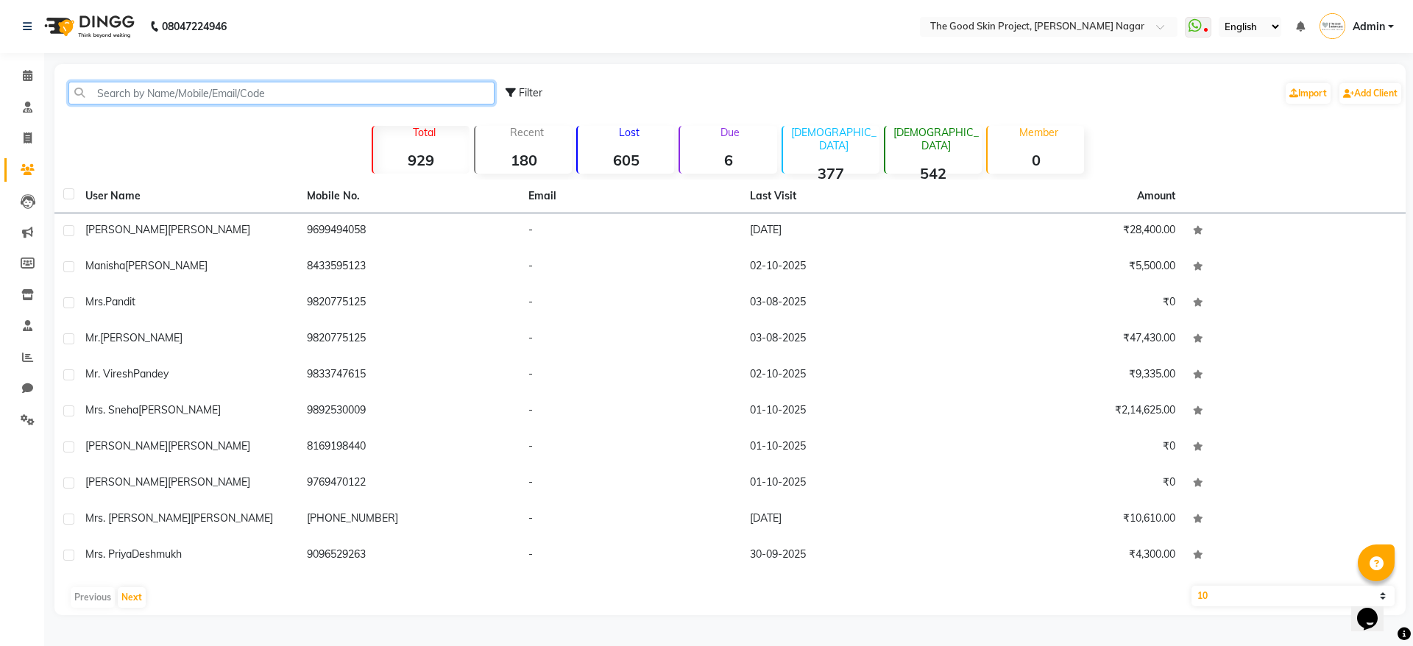
click at [213, 85] on input "text" at bounding box center [281, 93] width 426 height 23
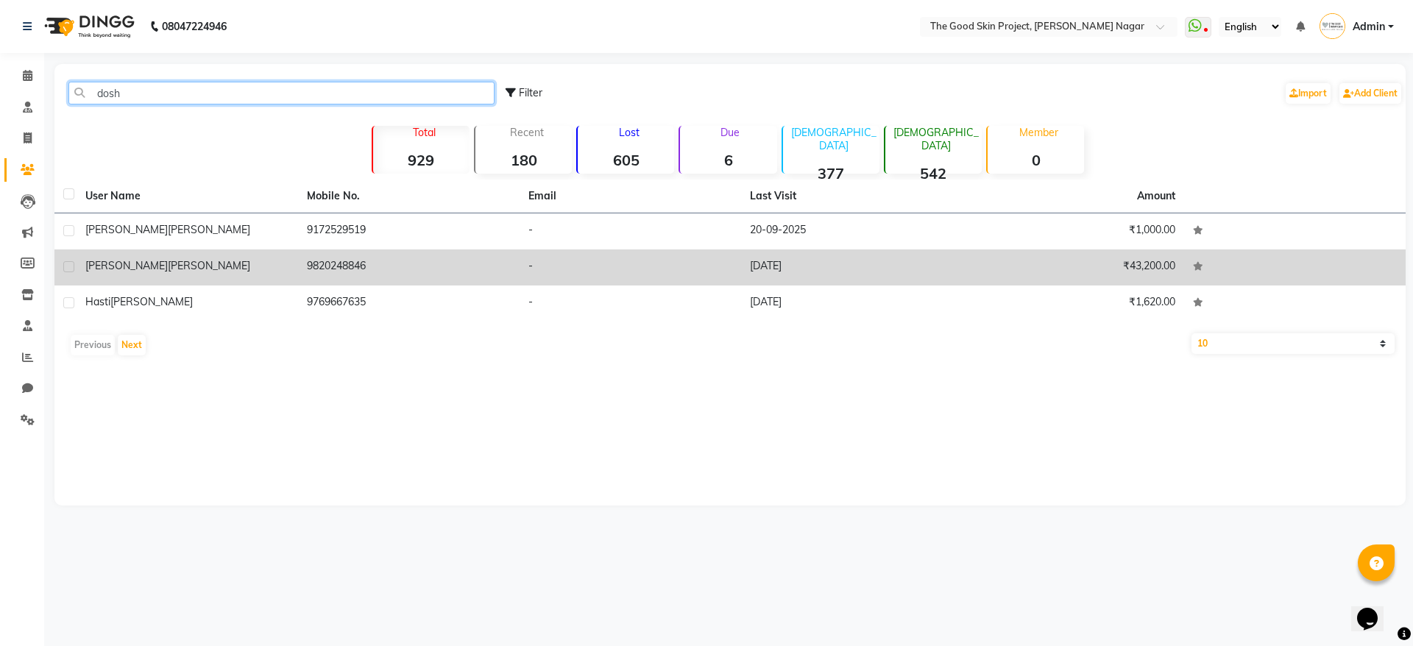
type input "dosh"
click at [168, 260] on span "[PERSON_NAME]" at bounding box center [209, 265] width 82 height 13
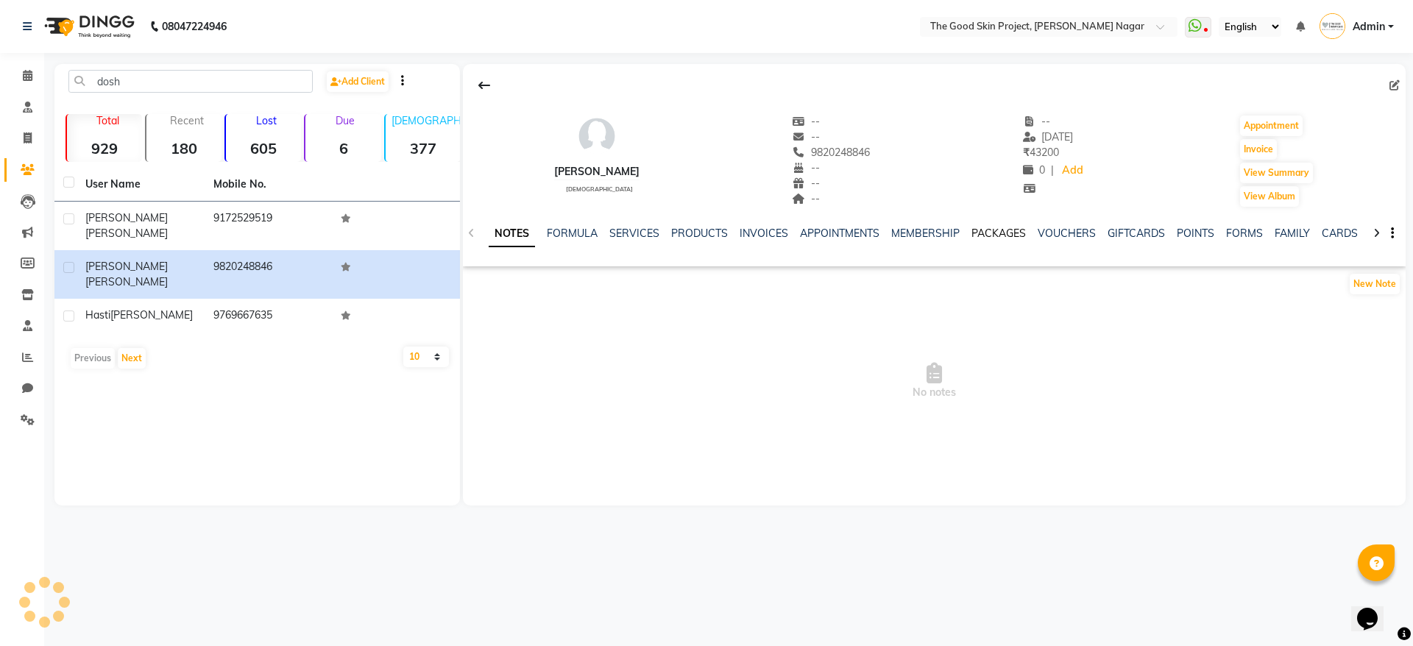
click at [980, 233] on link "PACKAGES" at bounding box center [998, 233] width 54 height 13
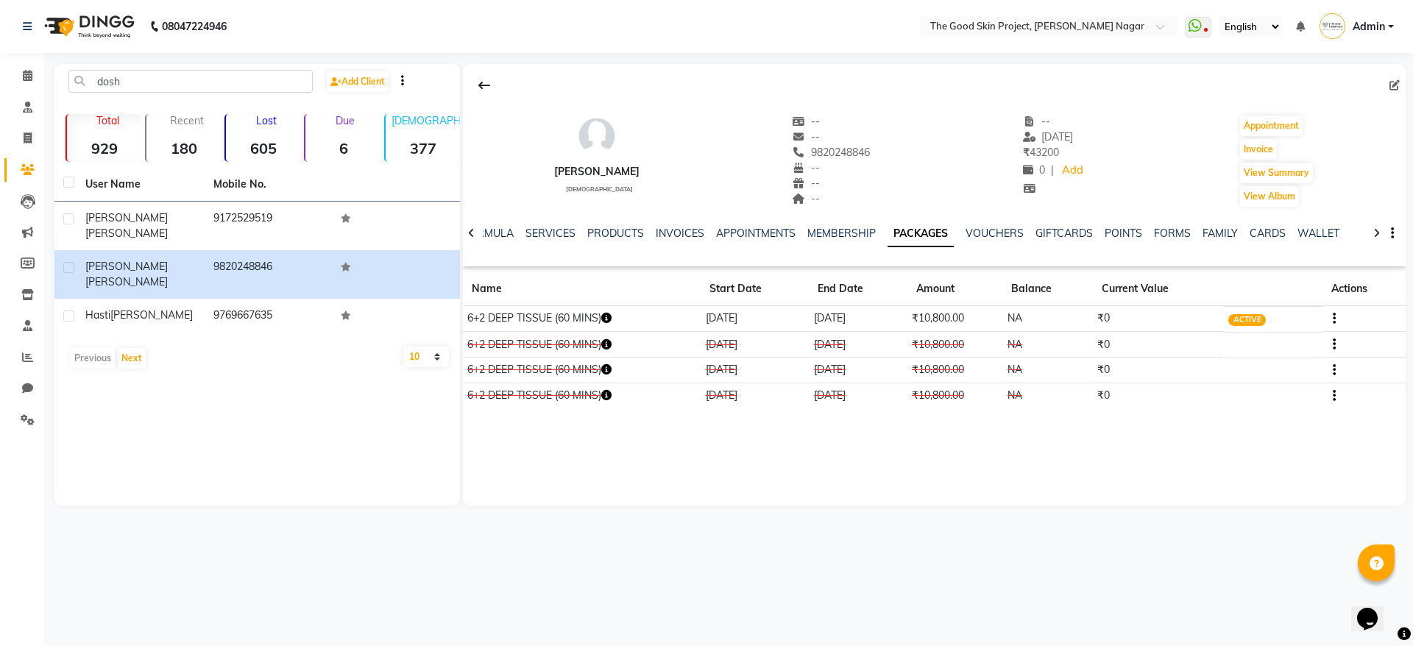
click at [608, 321] on icon "button" at bounding box center [606, 318] width 10 height 10
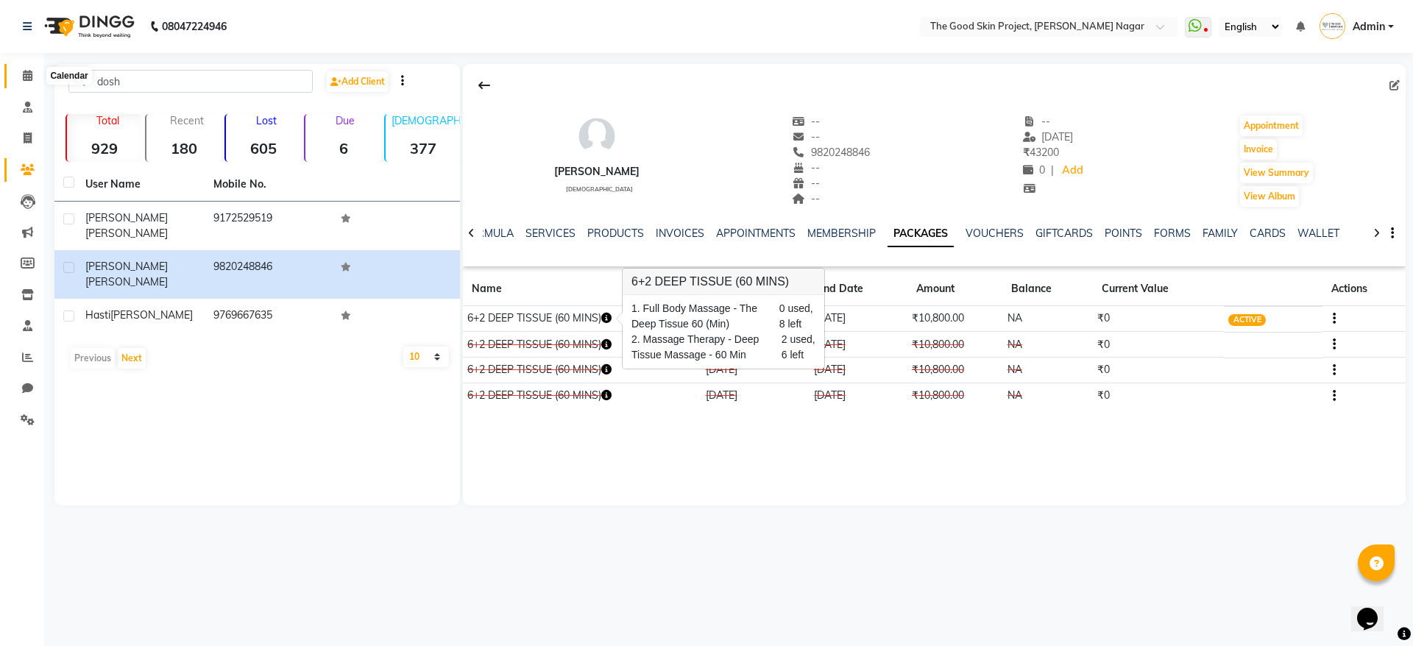
click at [19, 70] on span at bounding box center [28, 76] width 26 height 17
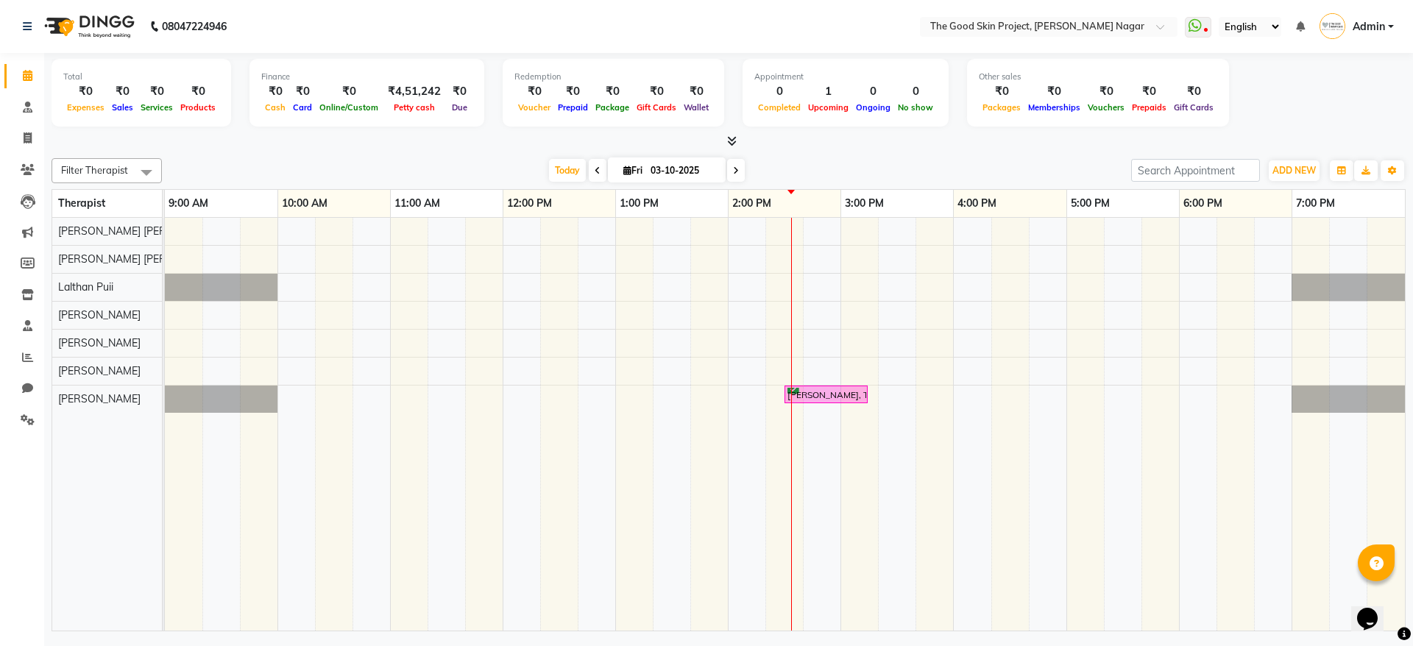
click at [19, 70] on span at bounding box center [28, 76] width 26 height 17
